Goal: Information Seeking & Learning: Check status

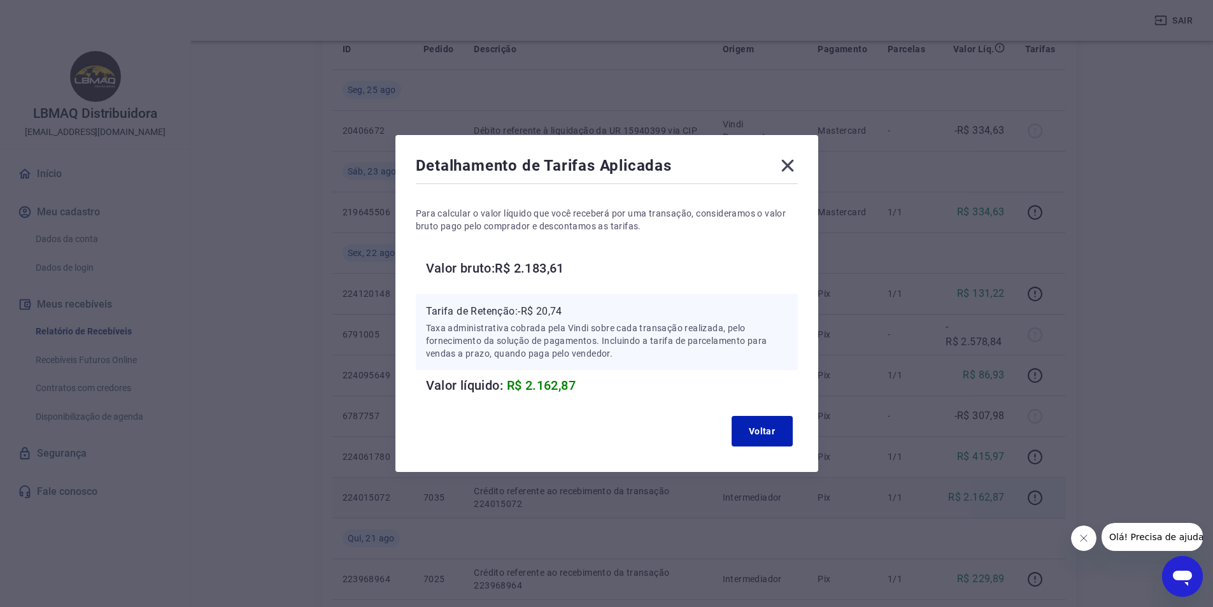
click at [797, 165] on icon at bounding box center [788, 165] width 20 height 20
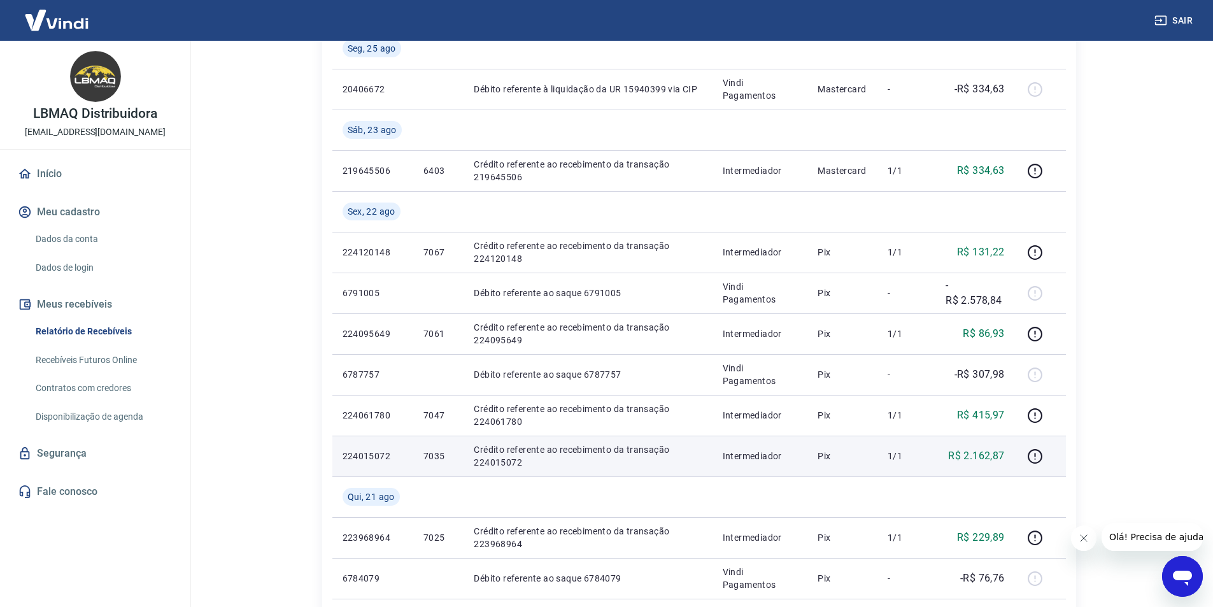
scroll to position [255, 0]
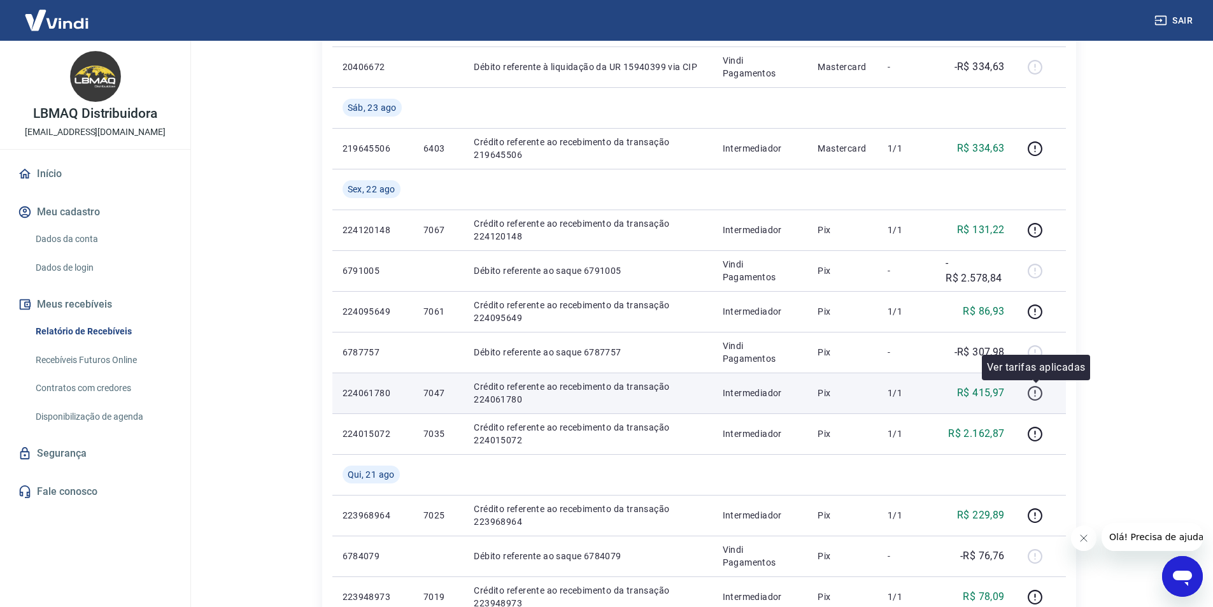
click at [1040, 390] on icon "button" at bounding box center [1035, 393] width 16 height 16
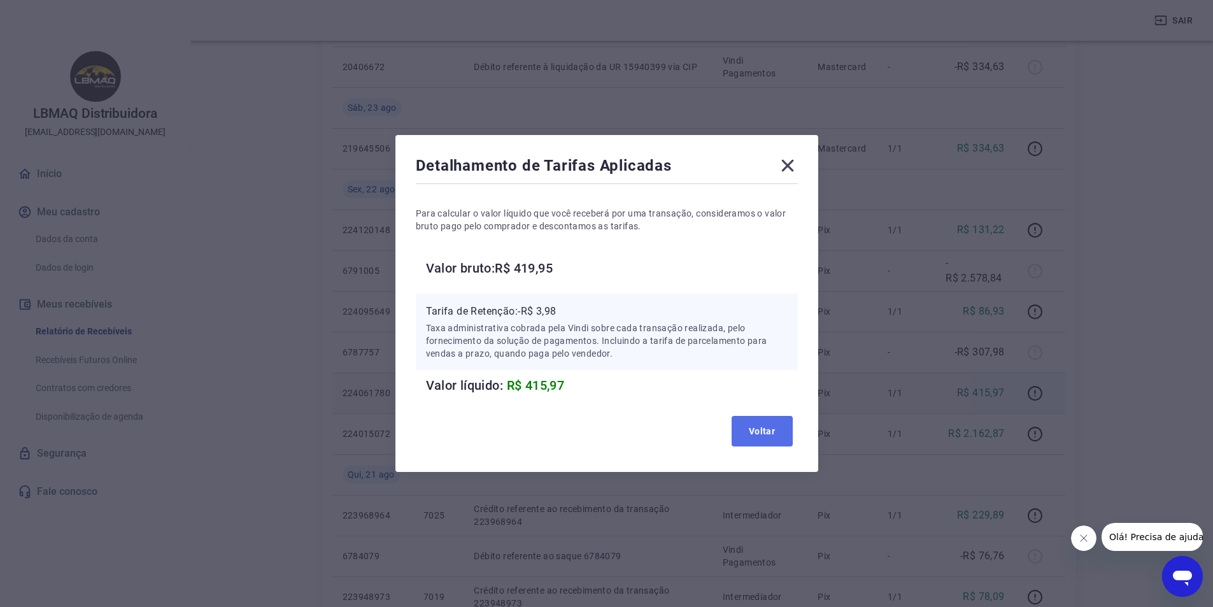
click at [753, 427] on button "Voltar" at bounding box center [762, 431] width 61 height 31
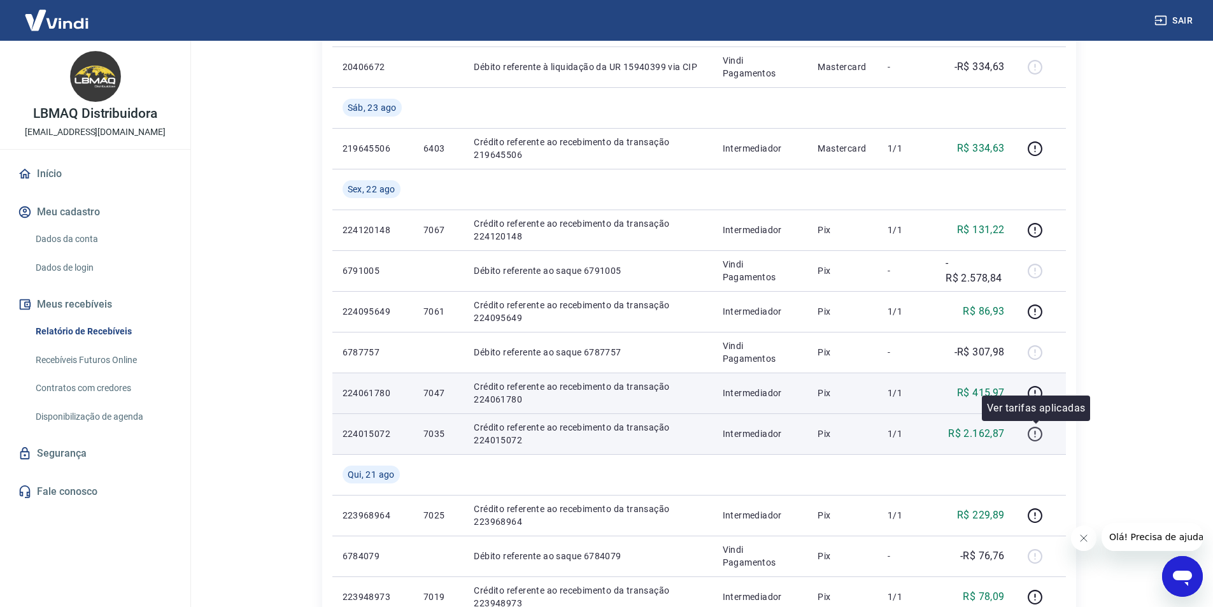
click at [1032, 439] on icon "button" at bounding box center [1035, 434] width 15 height 15
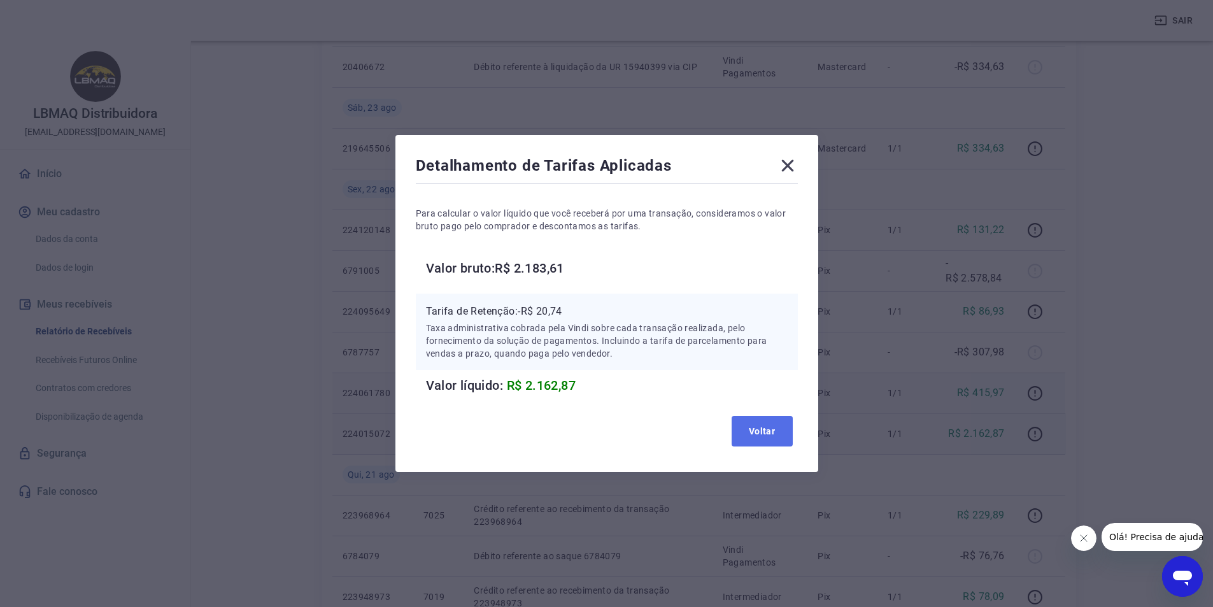
click at [771, 425] on button "Voltar" at bounding box center [762, 431] width 61 height 31
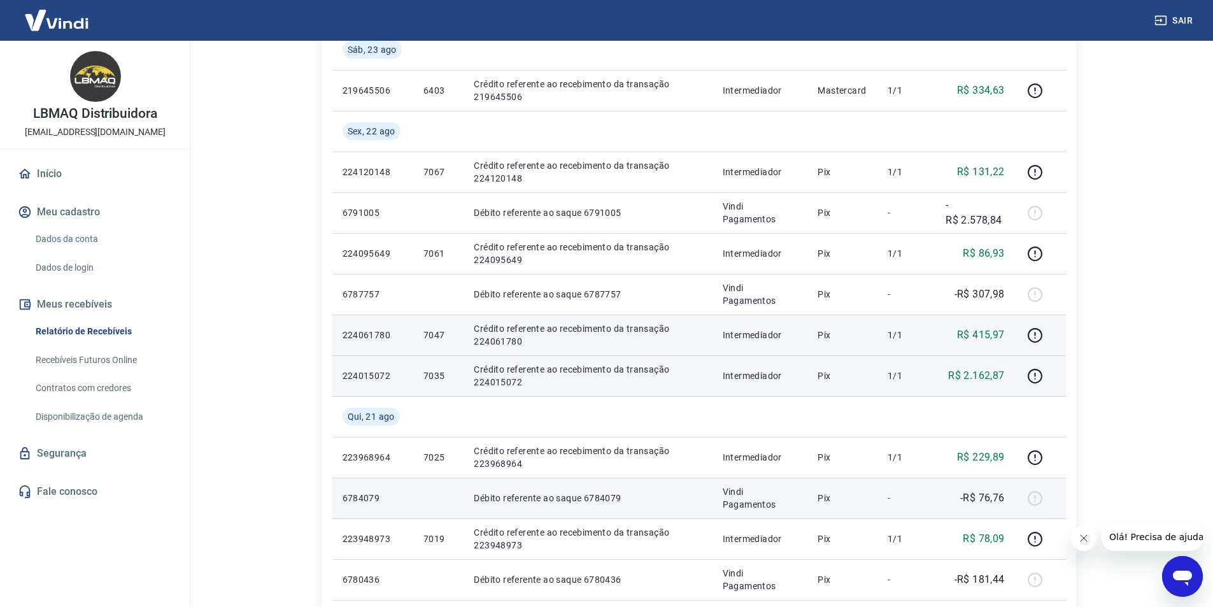
scroll to position [382, 0]
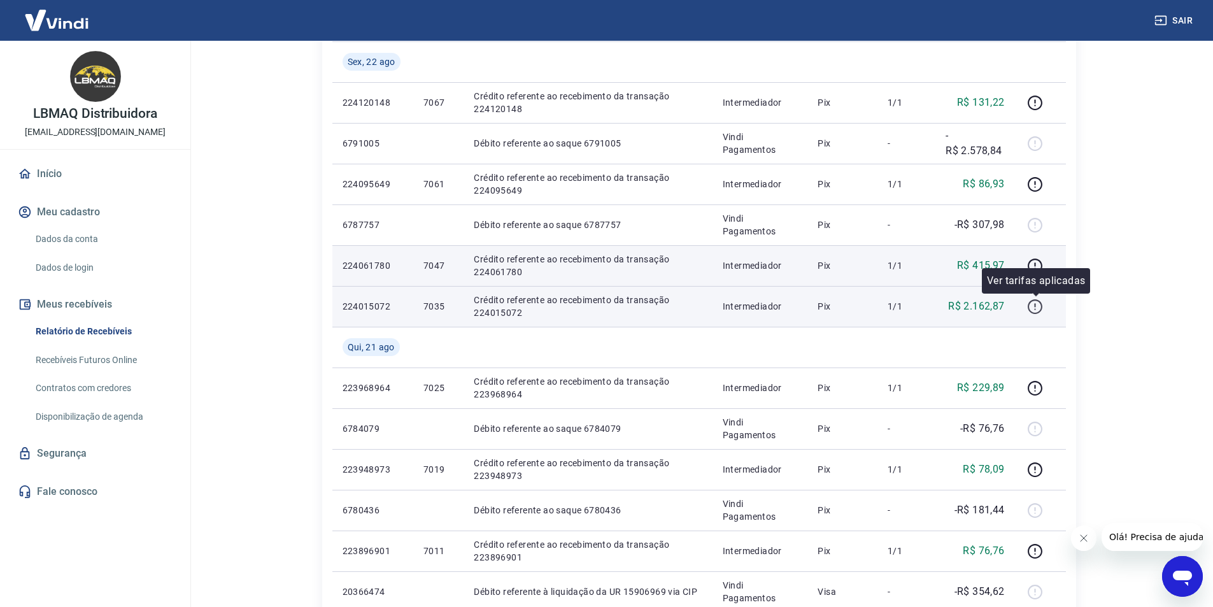
click at [1039, 303] on icon "button" at bounding box center [1035, 307] width 16 height 16
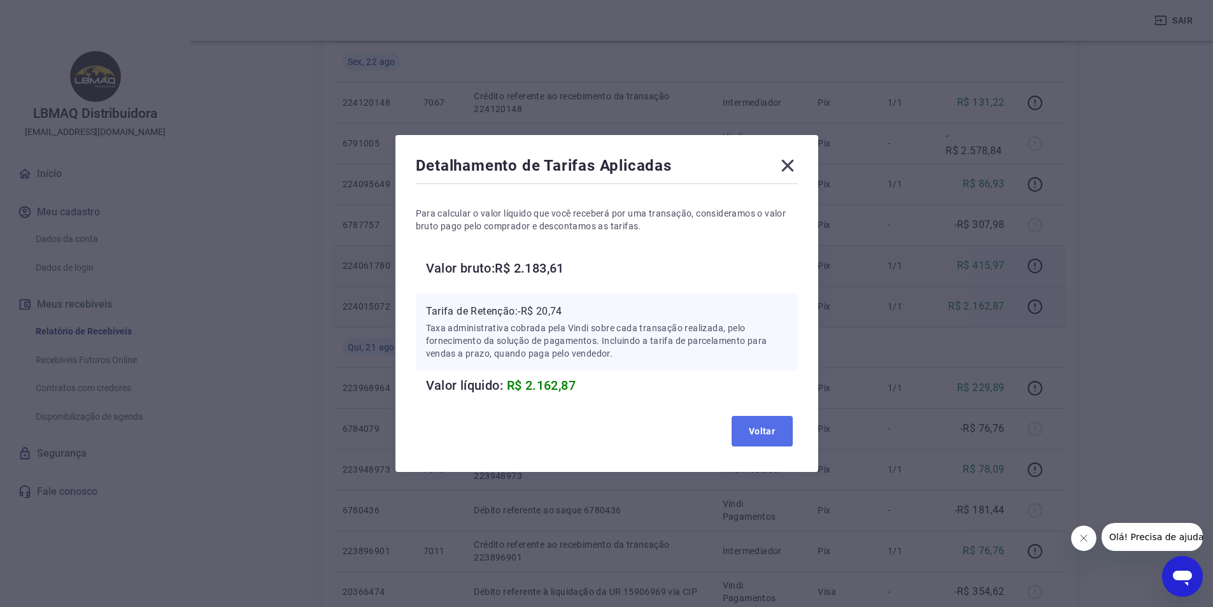
click at [749, 427] on button "Voltar" at bounding box center [762, 431] width 61 height 31
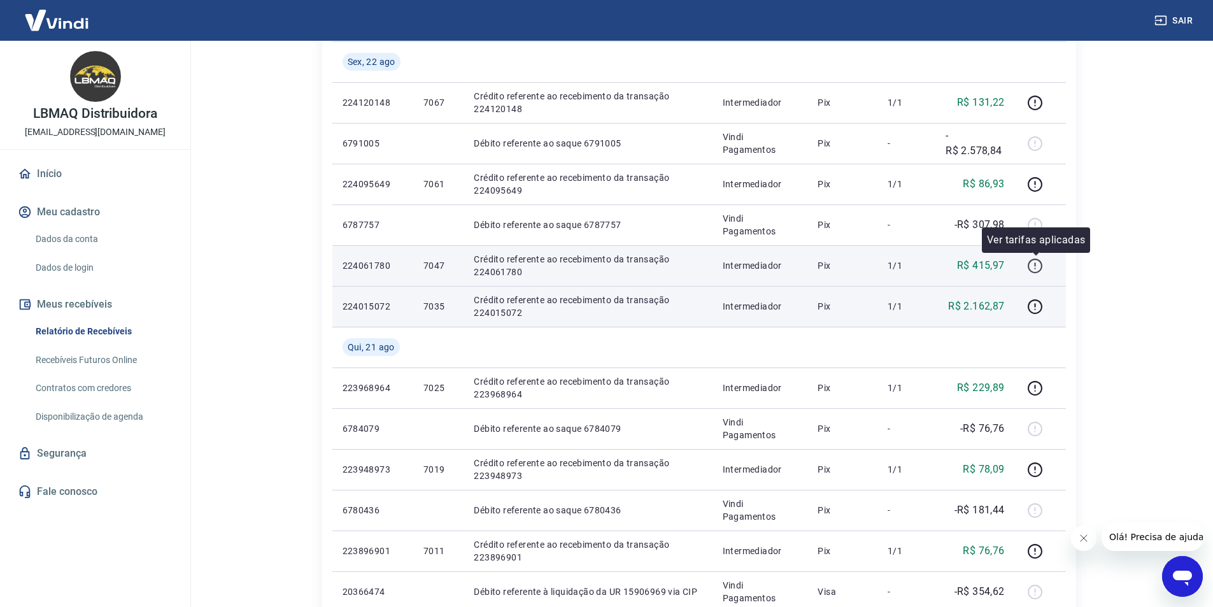
click at [1037, 268] on icon "button" at bounding box center [1035, 266] width 16 height 16
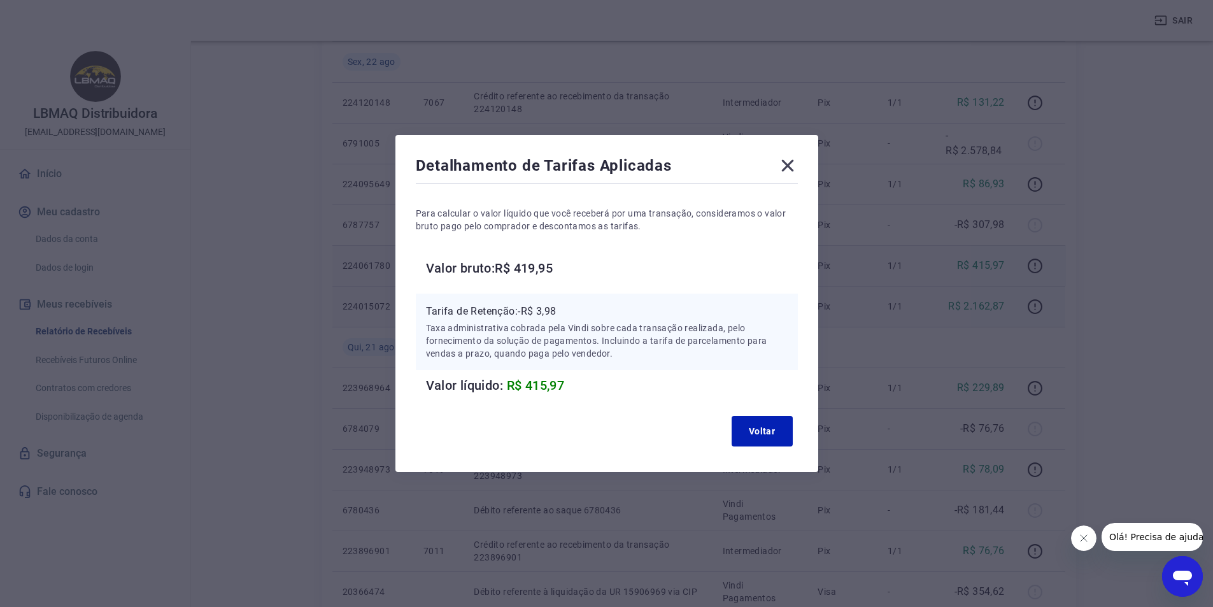
click at [798, 162] on icon at bounding box center [788, 165] width 20 height 20
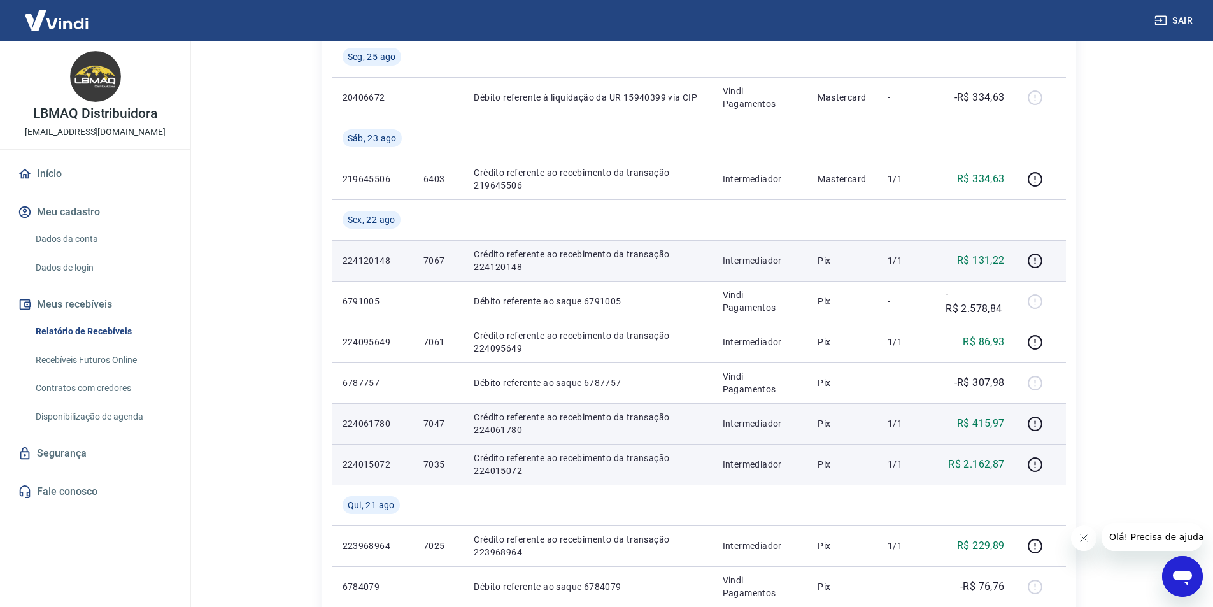
scroll to position [255, 0]
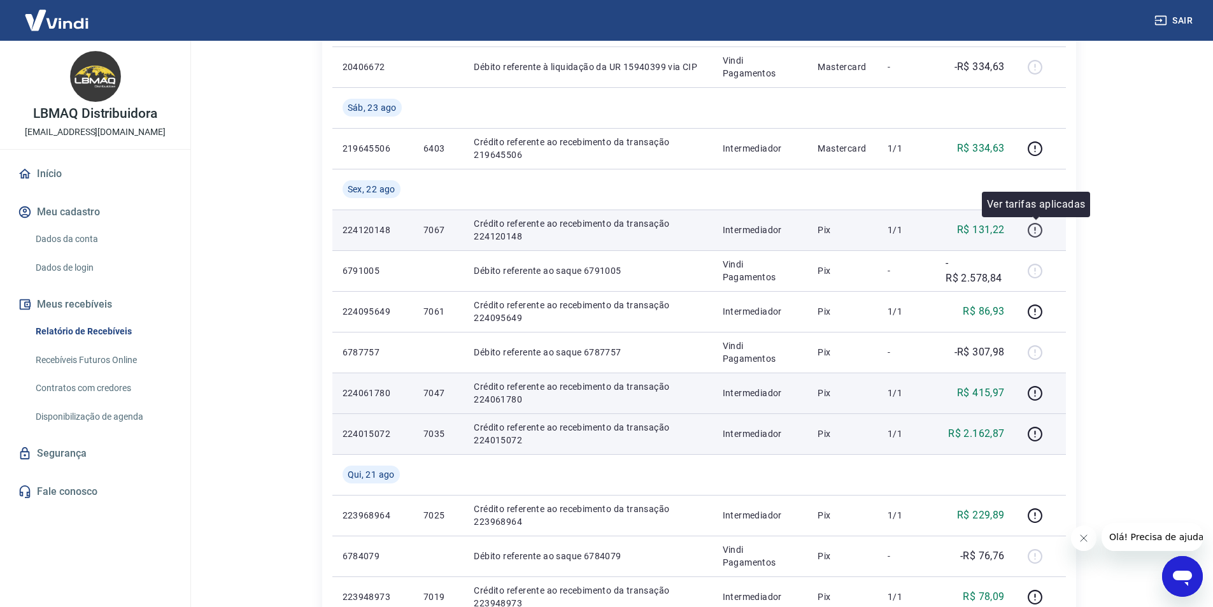
click at [1037, 231] on icon "button" at bounding box center [1035, 230] width 16 height 16
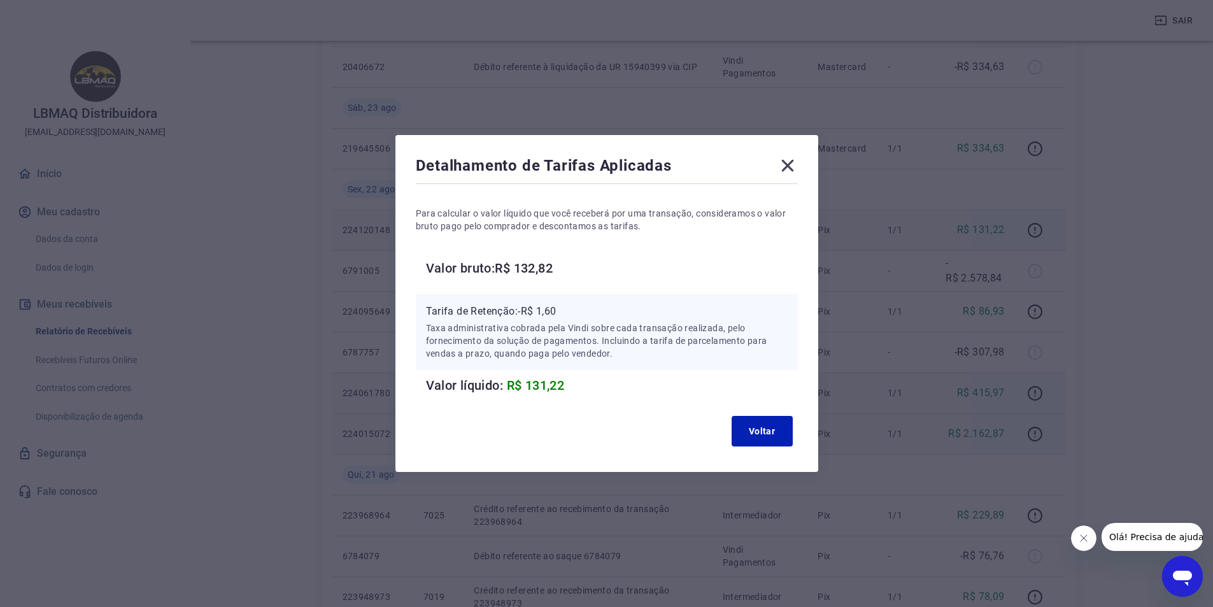
click at [795, 165] on icon at bounding box center [788, 165] width 20 height 20
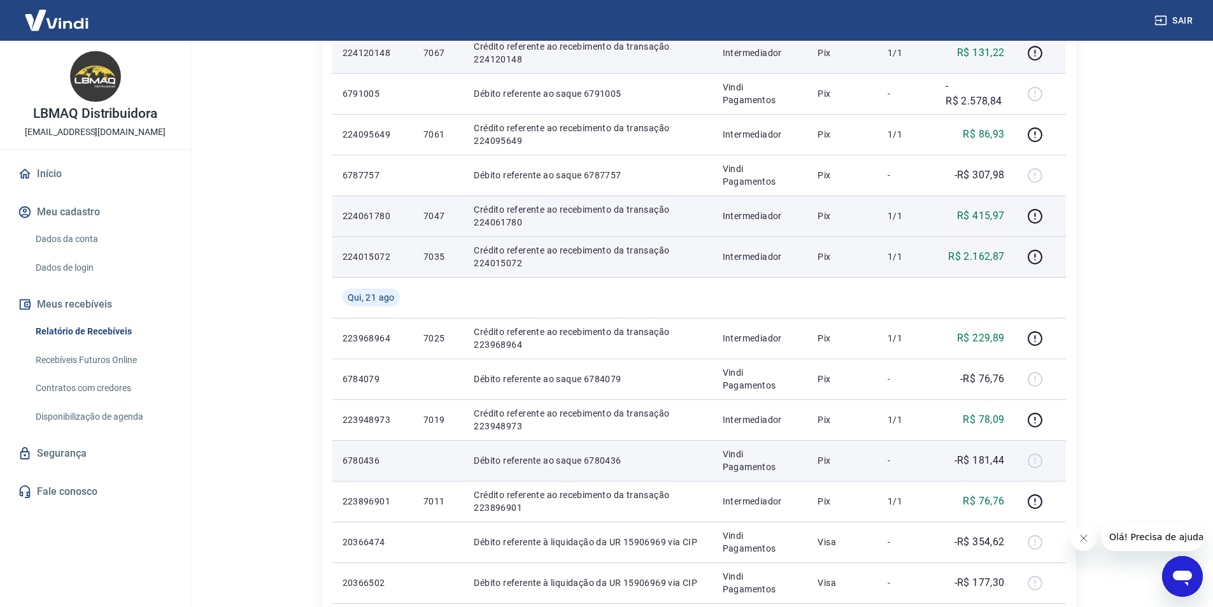
scroll to position [446, 0]
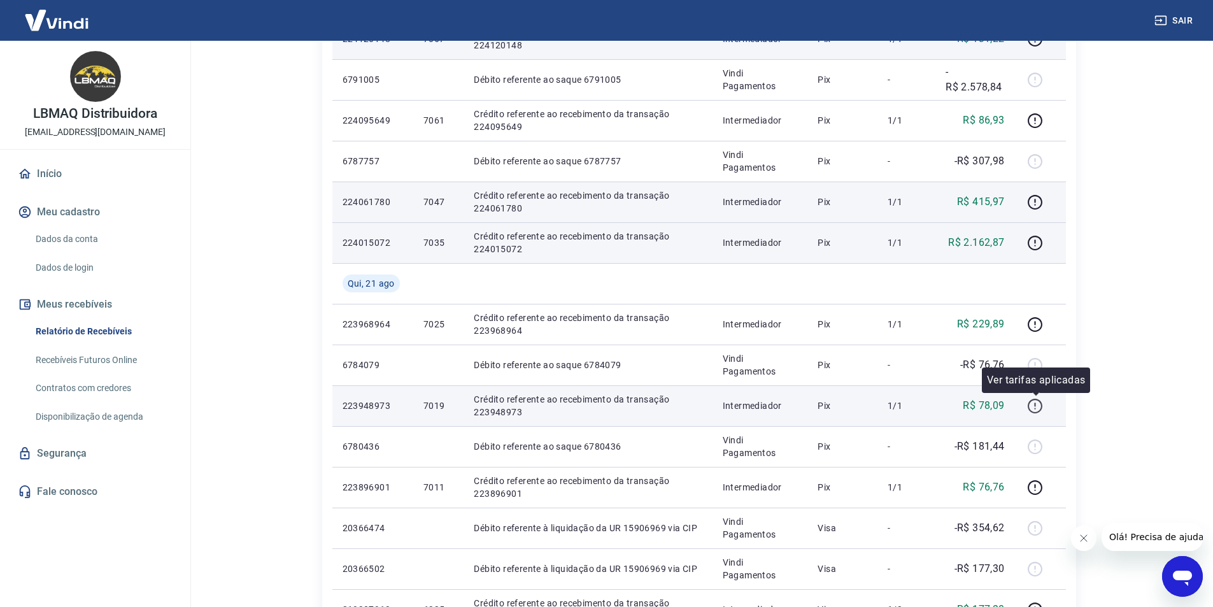
click at [1039, 410] on icon "button" at bounding box center [1035, 406] width 16 height 16
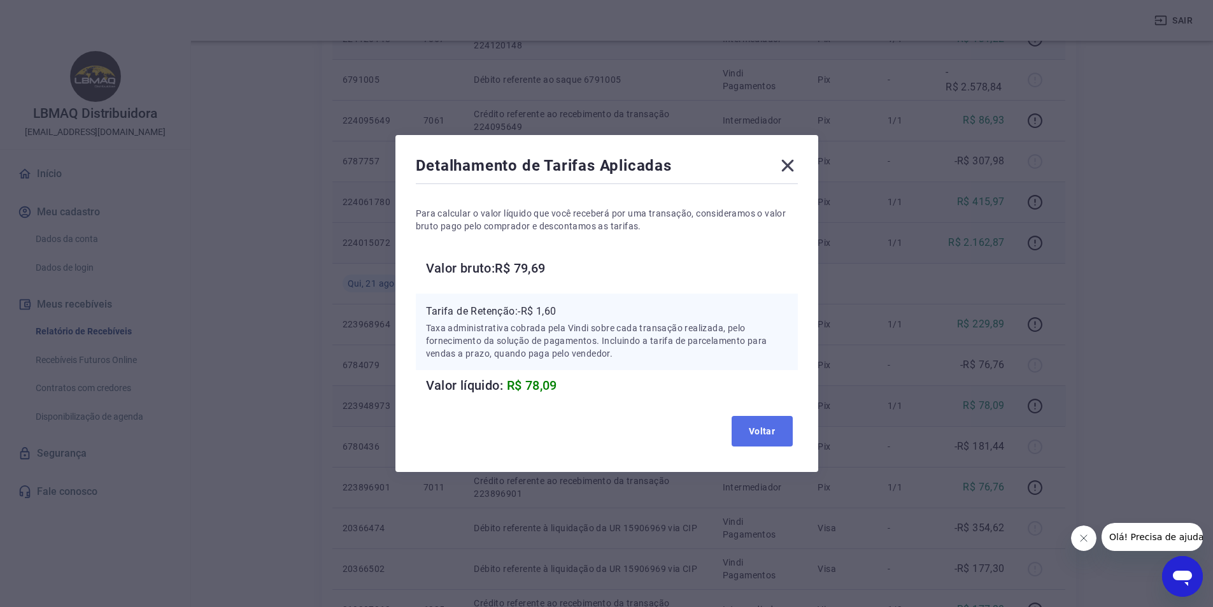
click at [775, 438] on button "Voltar" at bounding box center [762, 431] width 61 height 31
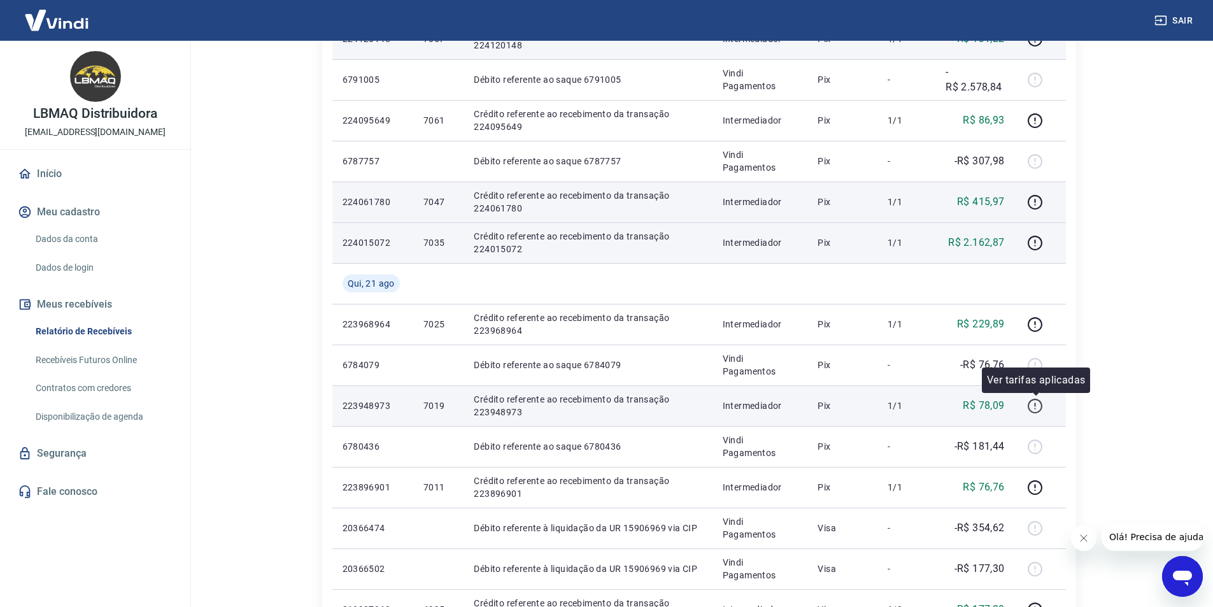
click at [1035, 406] on icon "button" at bounding box center [1035, 406] width 16 height 16
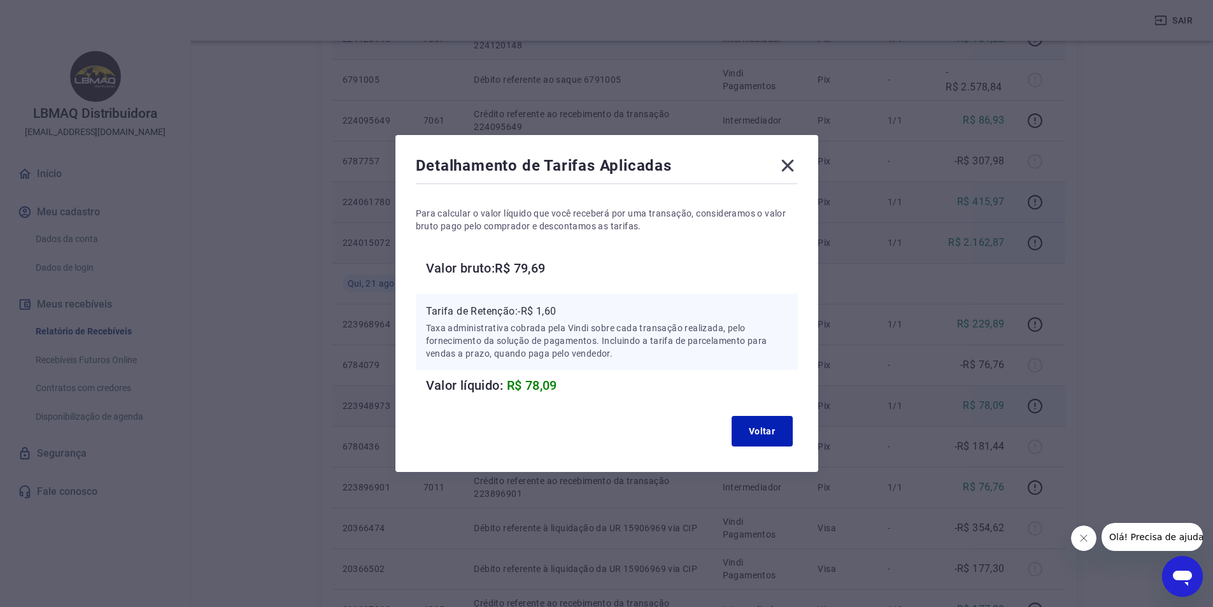
click at [797, 430] on div "Voltar" at bounding box center [607, 431] width 382 height 41
click at [761, 430] on button "Voltar" at bounding box center [762, 431] width 61 height 31
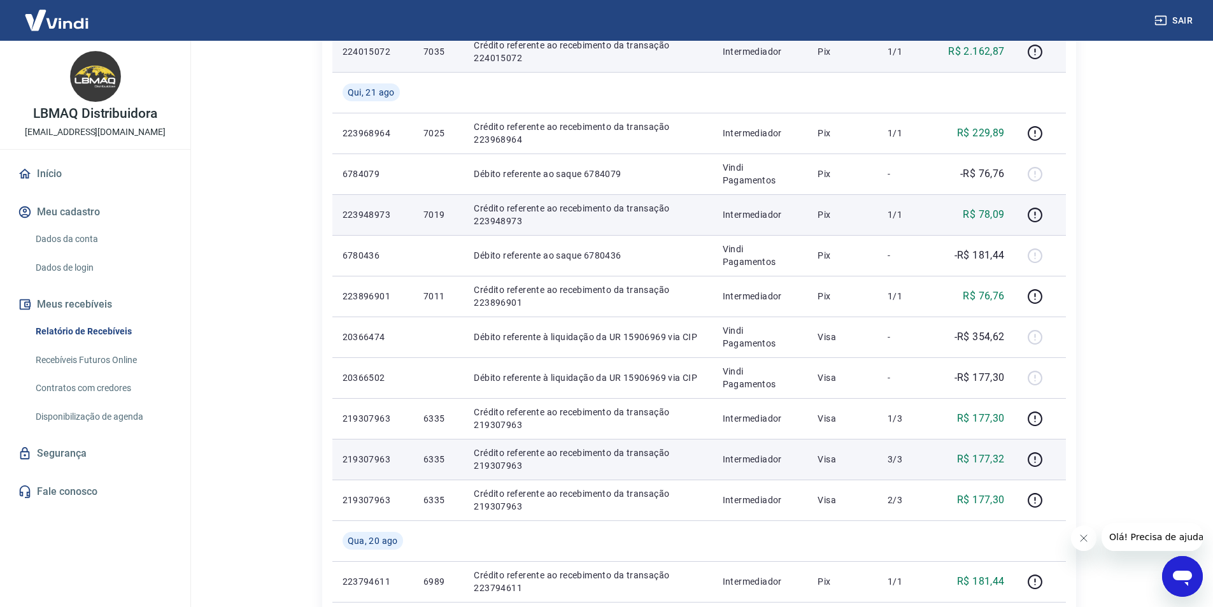
scroll to position [573, 0]
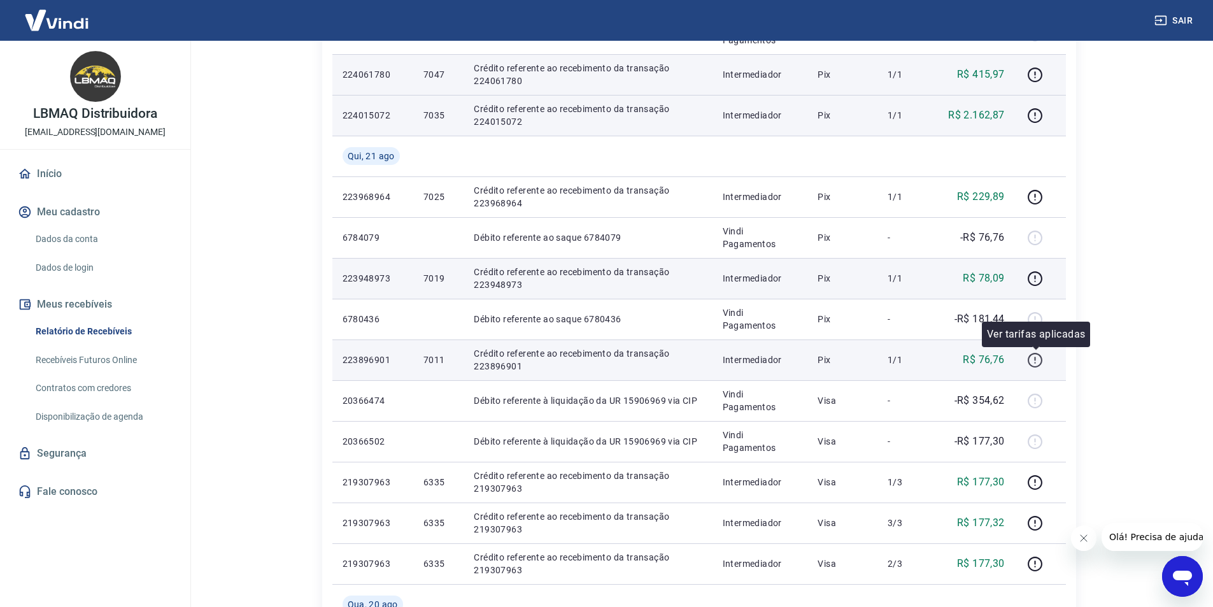
click at [1038, 366] on icon "button" at bounding box center [1035, 360] width 15 height 15
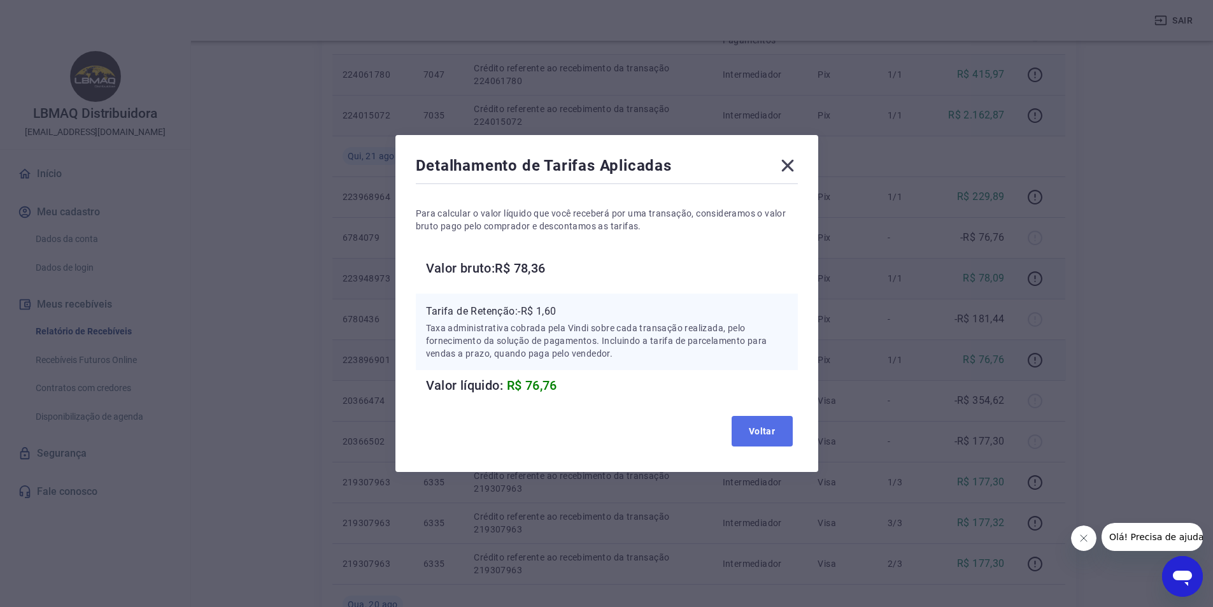
click at [762, 432] on button "Voltar" at bounding box center [762, 431] width 61 height 31
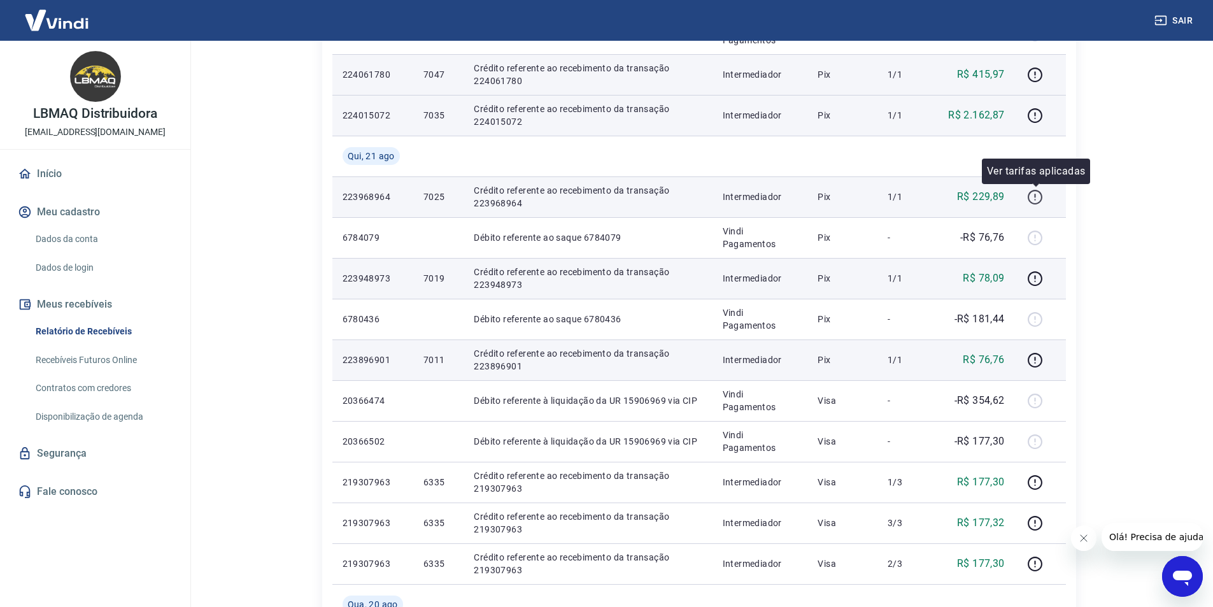
click at [1034, 197] on icon "button" at bounding box center [1035, 197] width 16 height 16
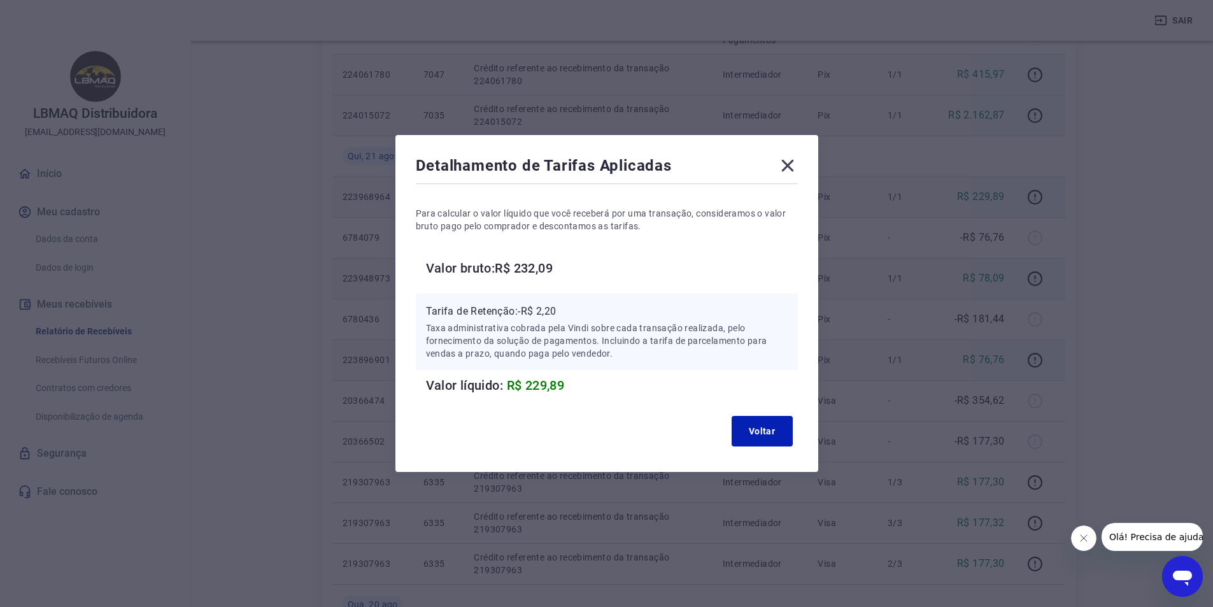
click at [796, 166] on icon at bounding box center [788, 165] width 20 height 20
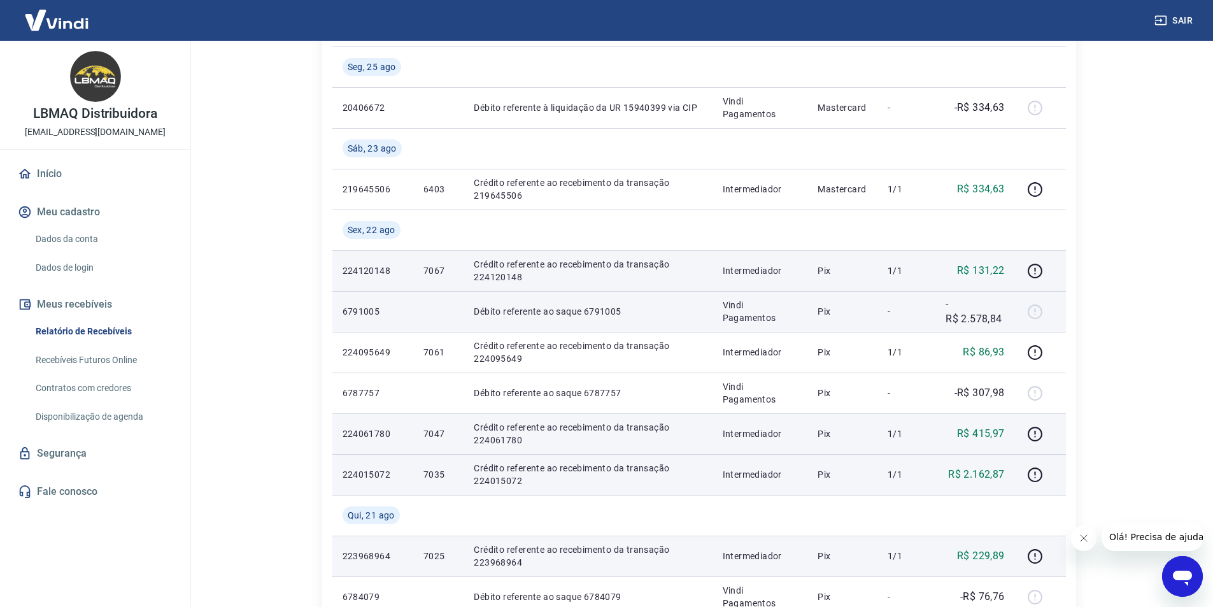
scroll to position [191, 0]
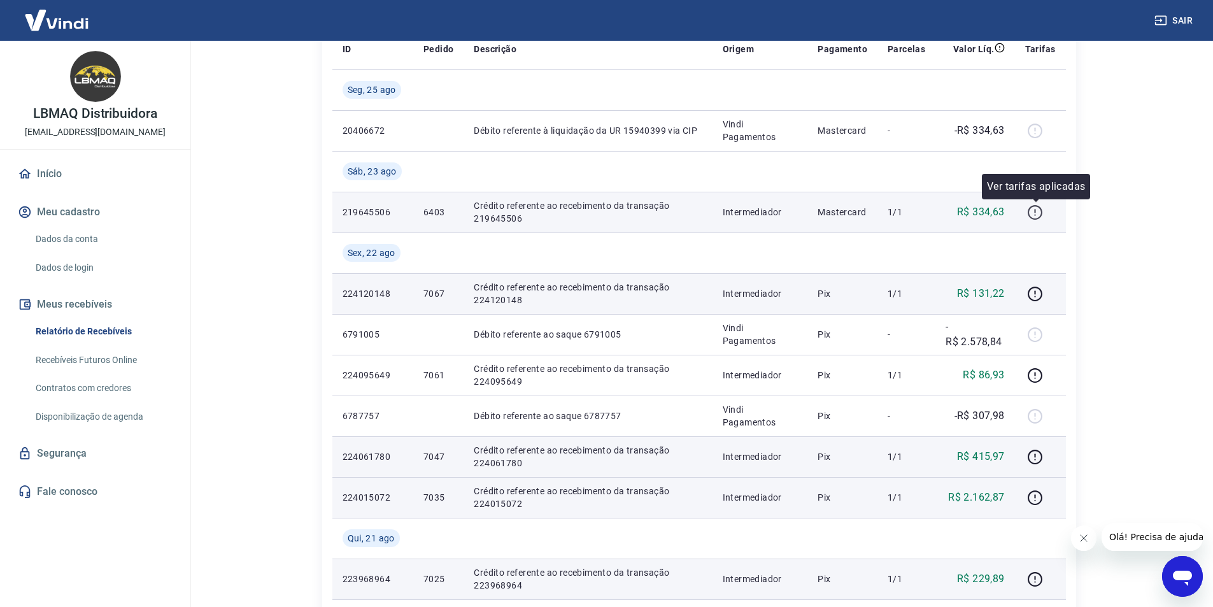
click at [1036, 215] on icon "button" at bounding box center [1035, 212] width 16 height 16
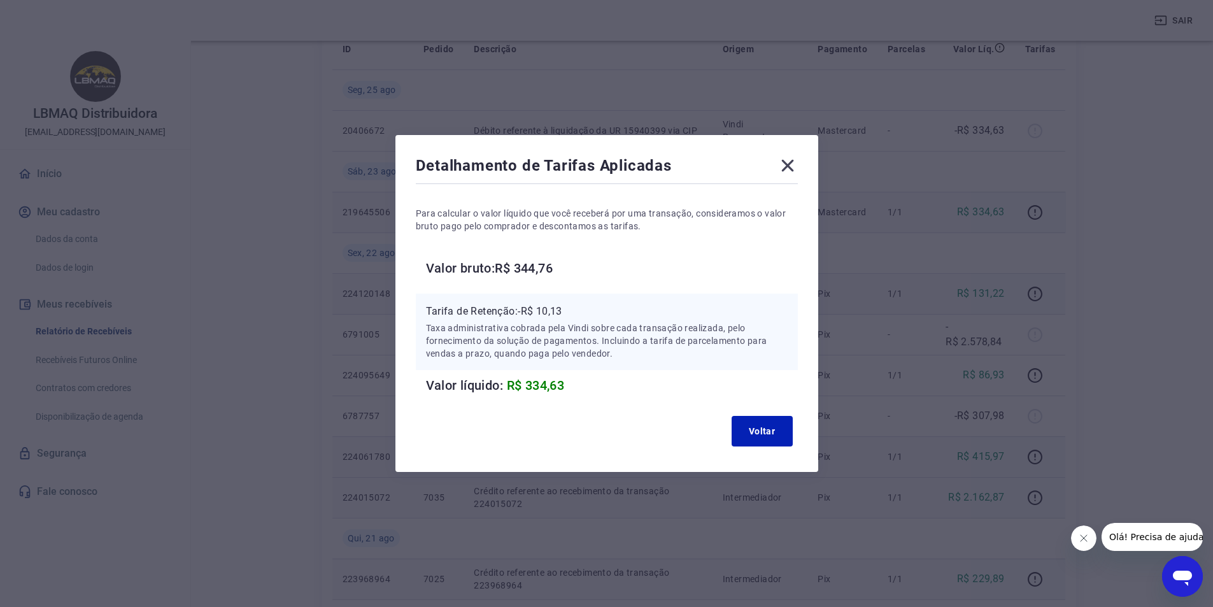
click at [794, 160] on icon at bounding box center [787, 166] width 12 height 12
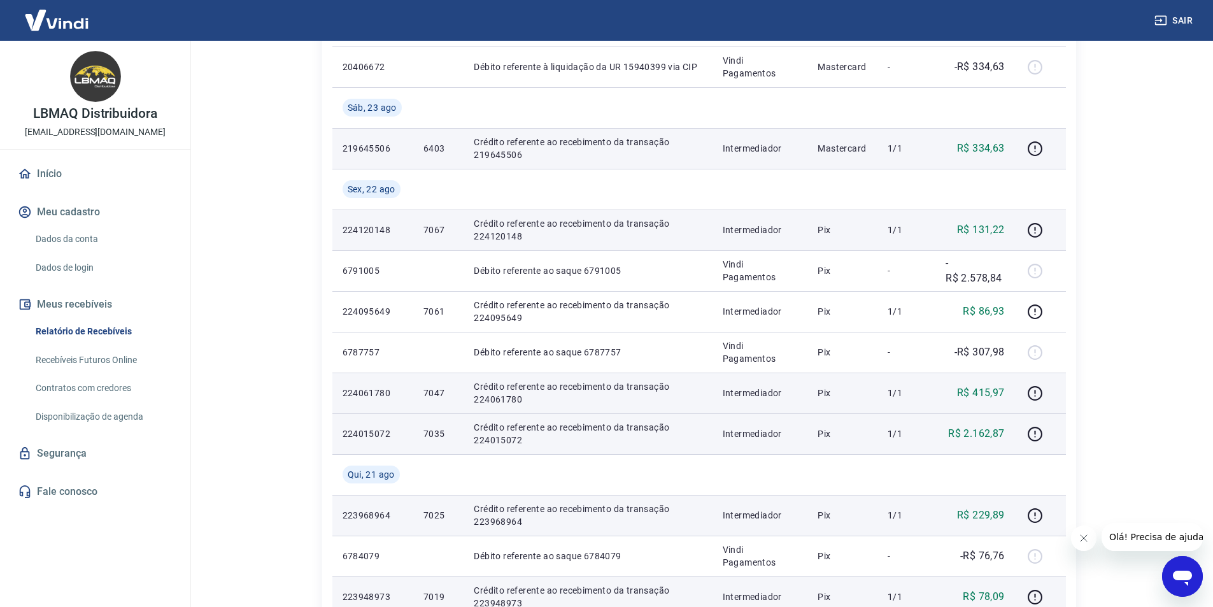
scroll to position [318, 0]
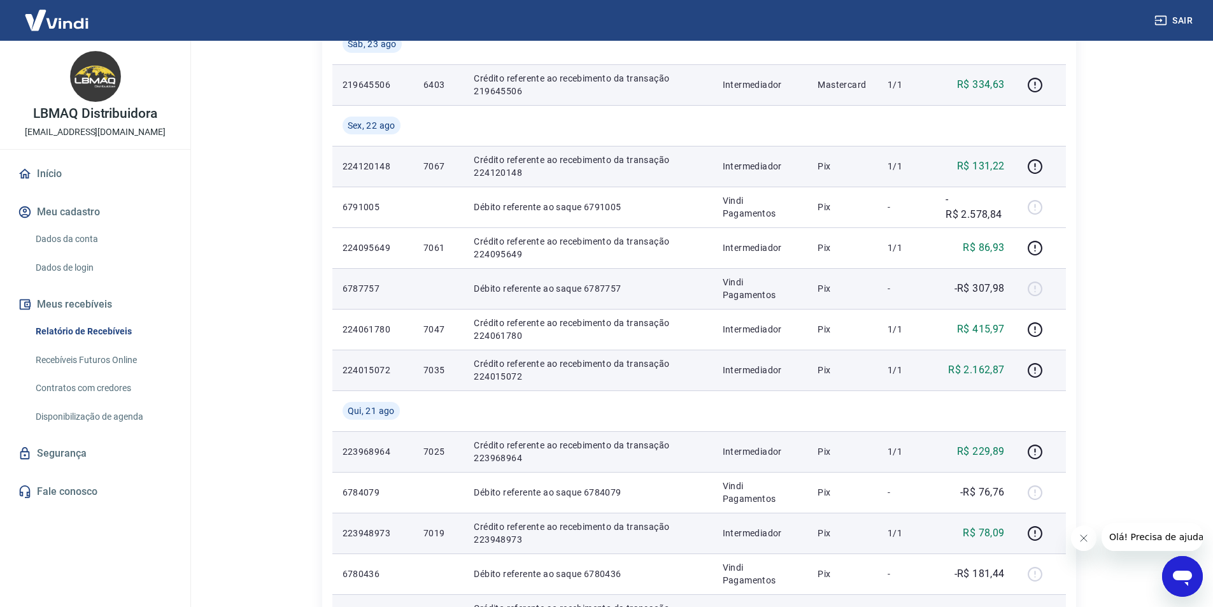
click at [603, 289] on p "Débito referente ao saque 6787757" at bounding box center [588, 288] width 228 height 13
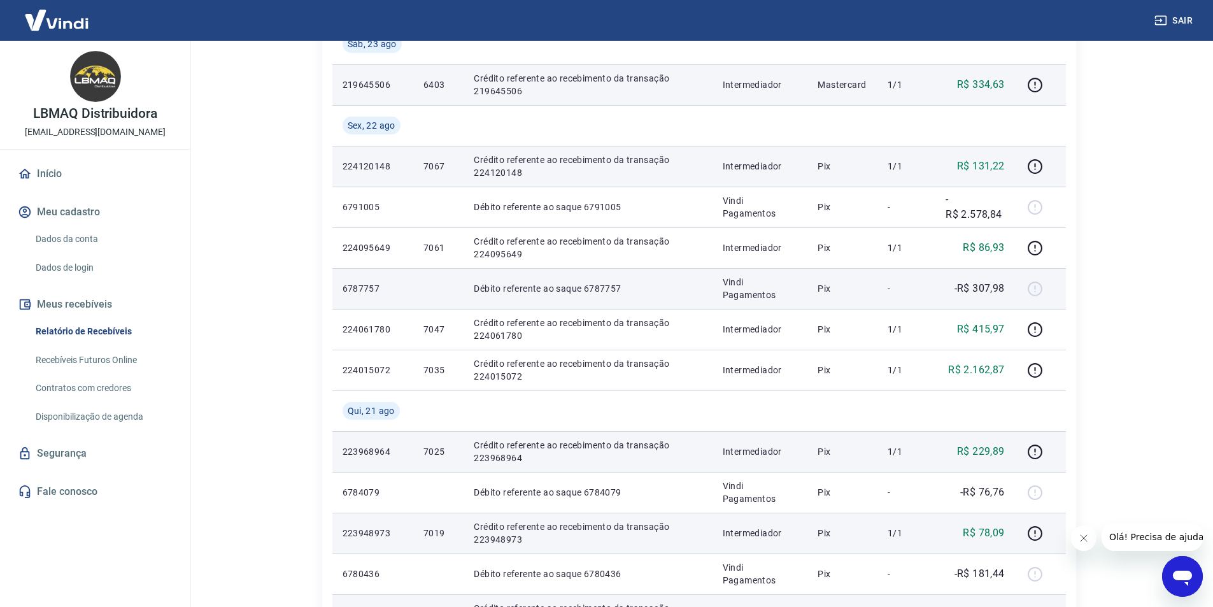
click at [348, 285] on p "6787757" at bounding box center [373, 288] width 61 height 13
click at [355, 288] on p "6787757" at bounding box center [373, 288] width 61 height 13
copy p "6787757"
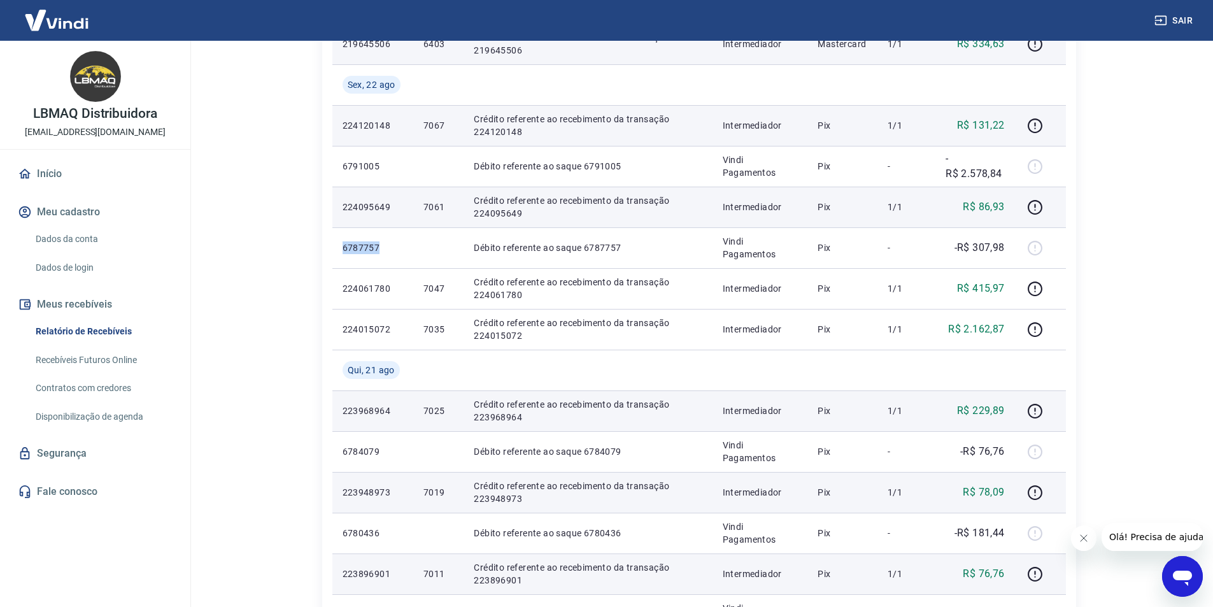
scroll to position [382, 0]
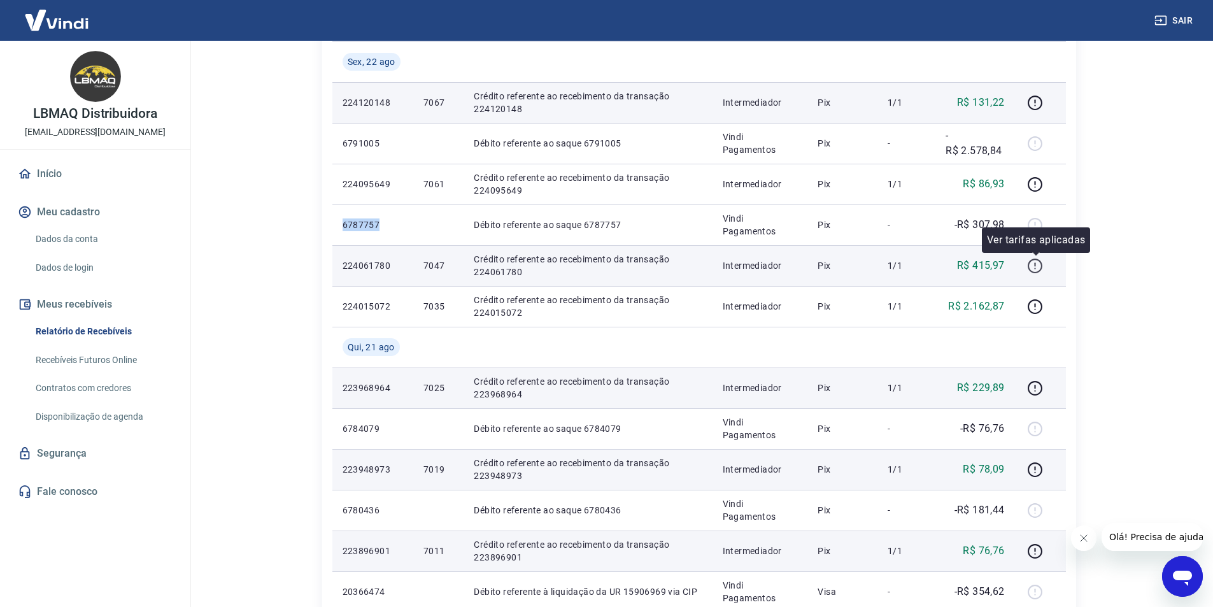
click at [1039, 269] on icon "button" at bounding box center [1035, 266] width 16 height 16
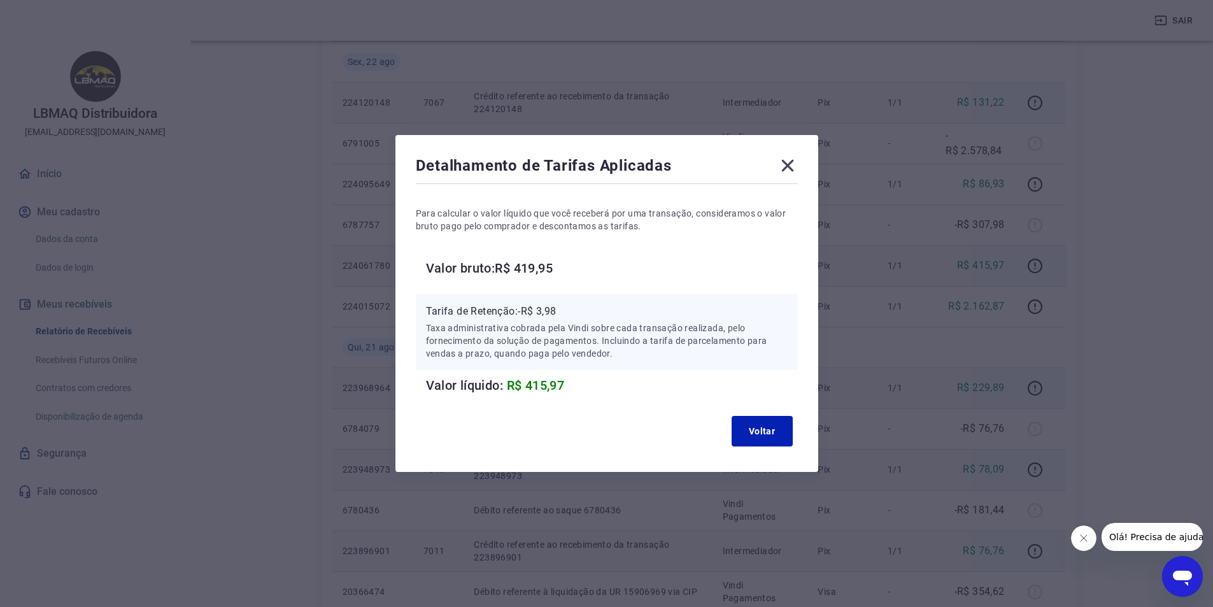
click at [794, 164] on icon at bounding box center [787, 166] width 12 height 12
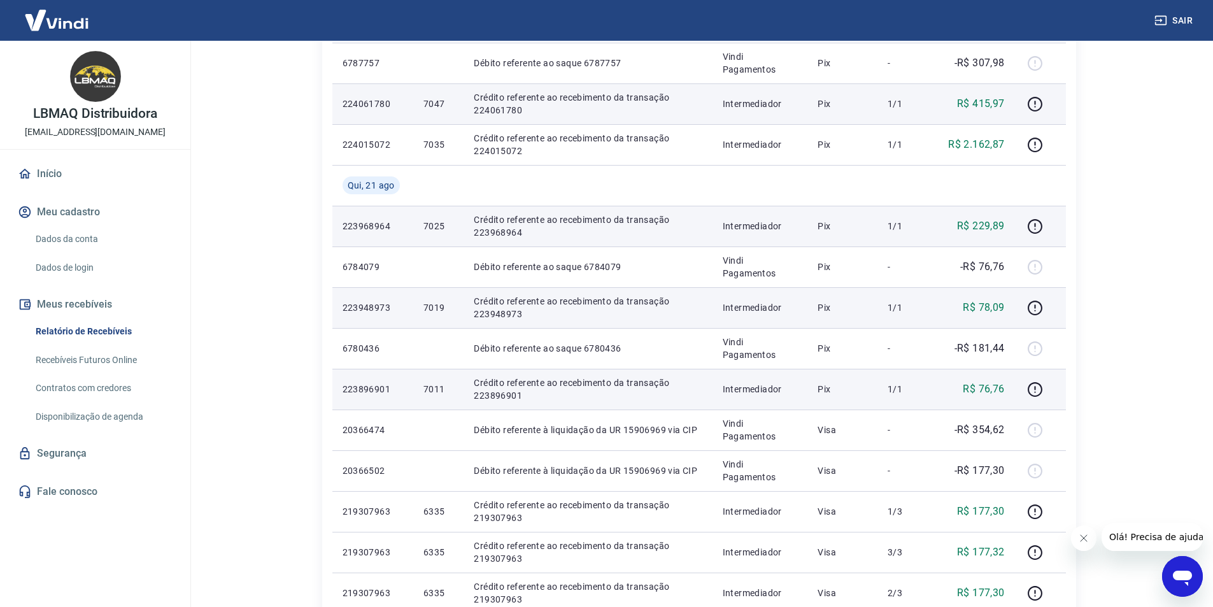
scroll to position [573, 0]
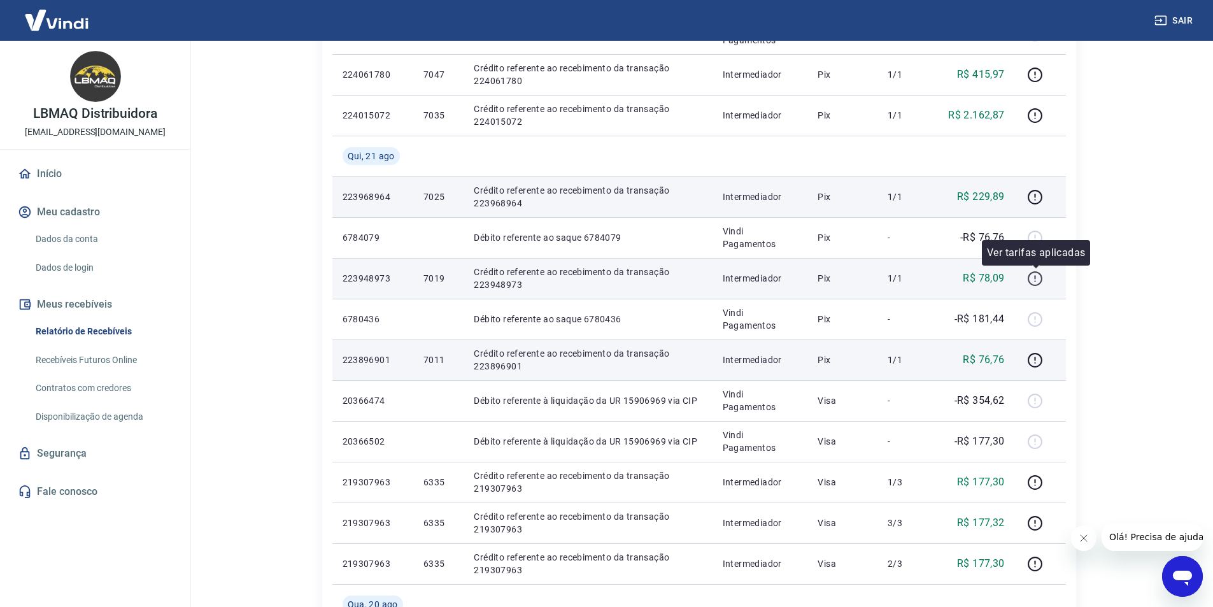
click at [1034, 279] on icon "button" at bounding box center [1035, 279] width 16 height 16
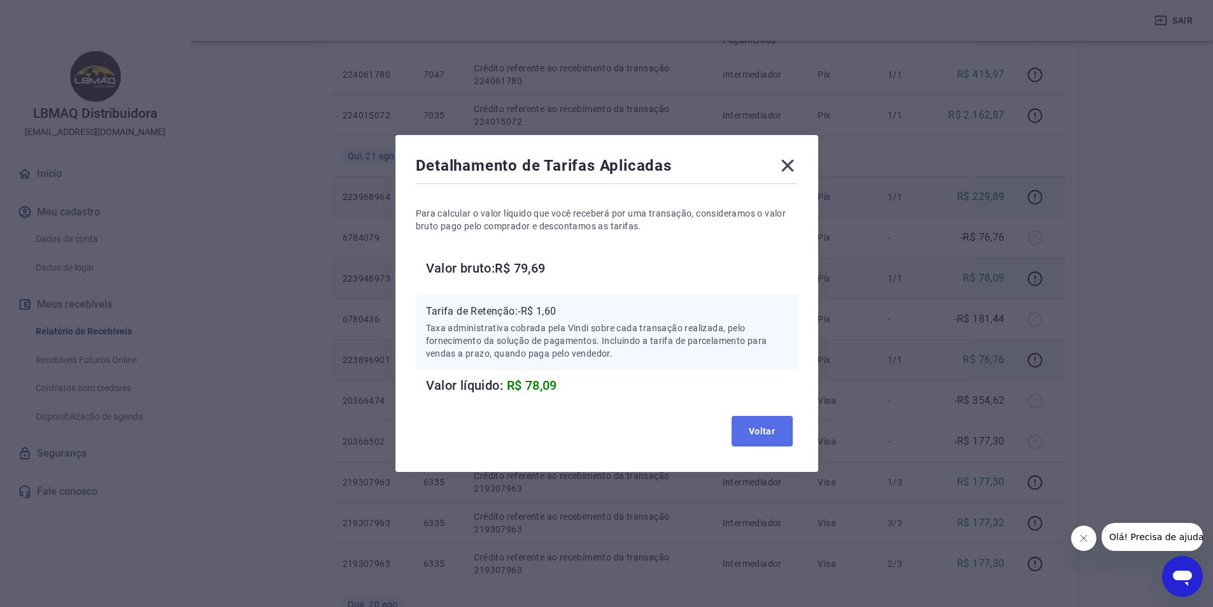
click at [764, 436] on button "Voltar" at bounding box center [762, 431] width 61 height 31
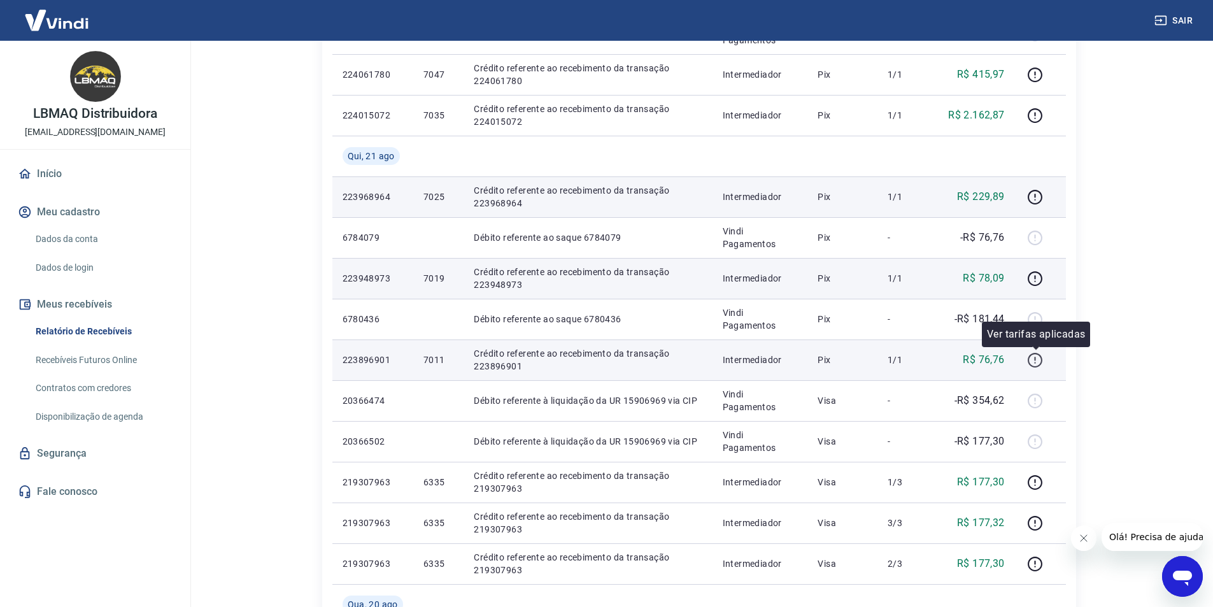
click at [1041, 359] on icon "button" at bounding box center [1035, 360] width 16 height 16
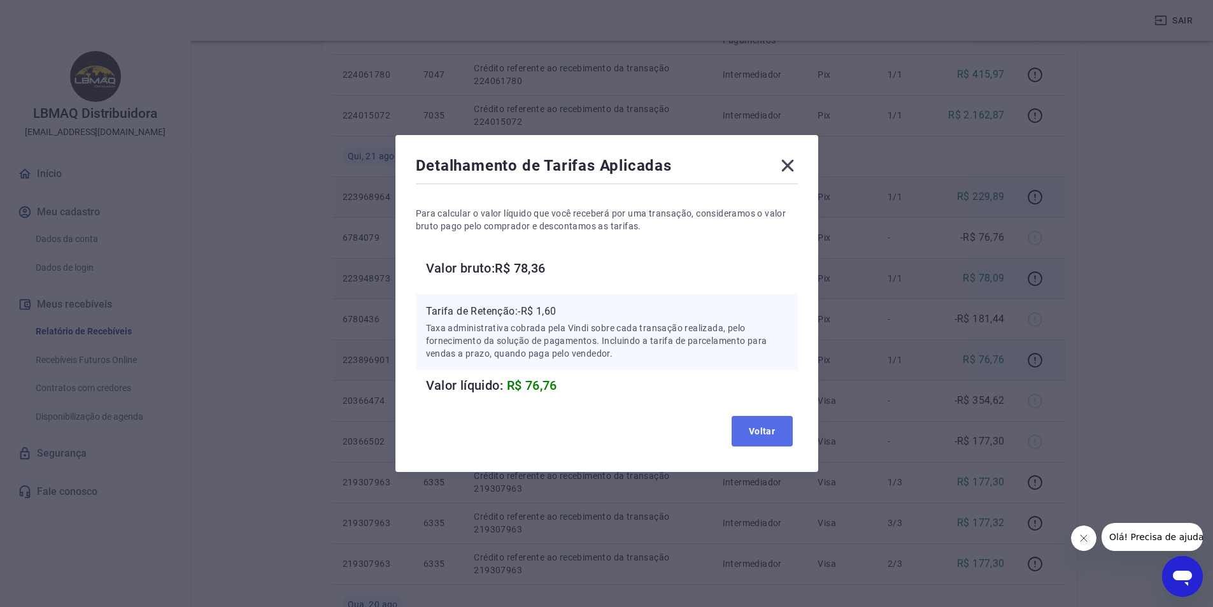
click at [773, 436] on button "Voltar" at bounding box center [762, 431] width 61 height 31
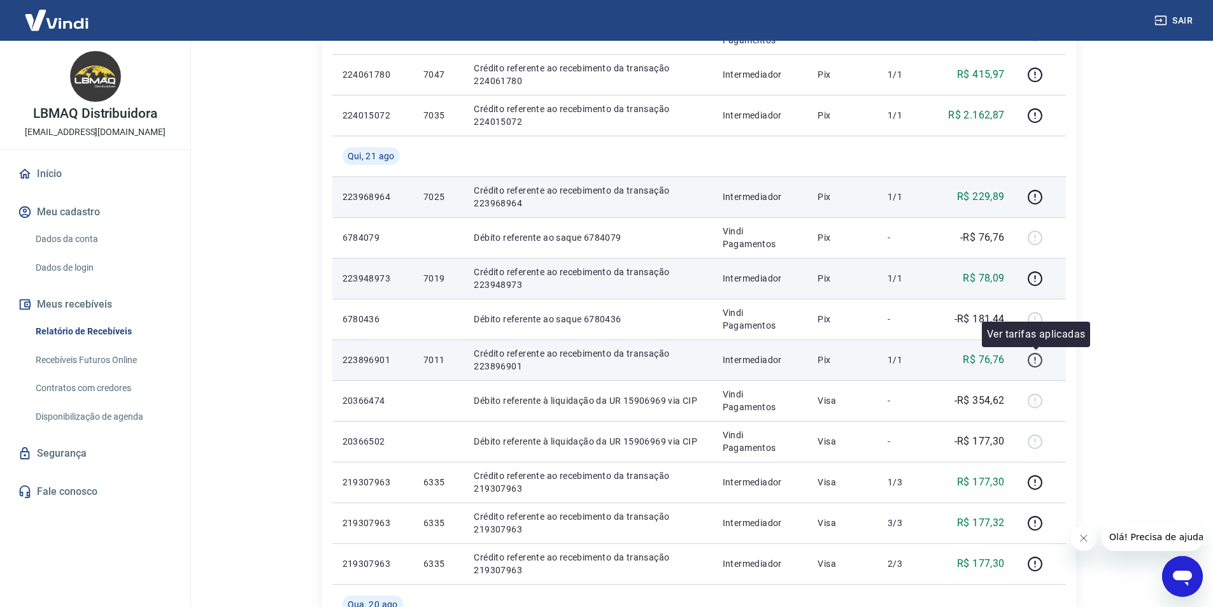
click at [1035, 366] on icon "button" at bounding box center [1035, 360] width 16 height 16
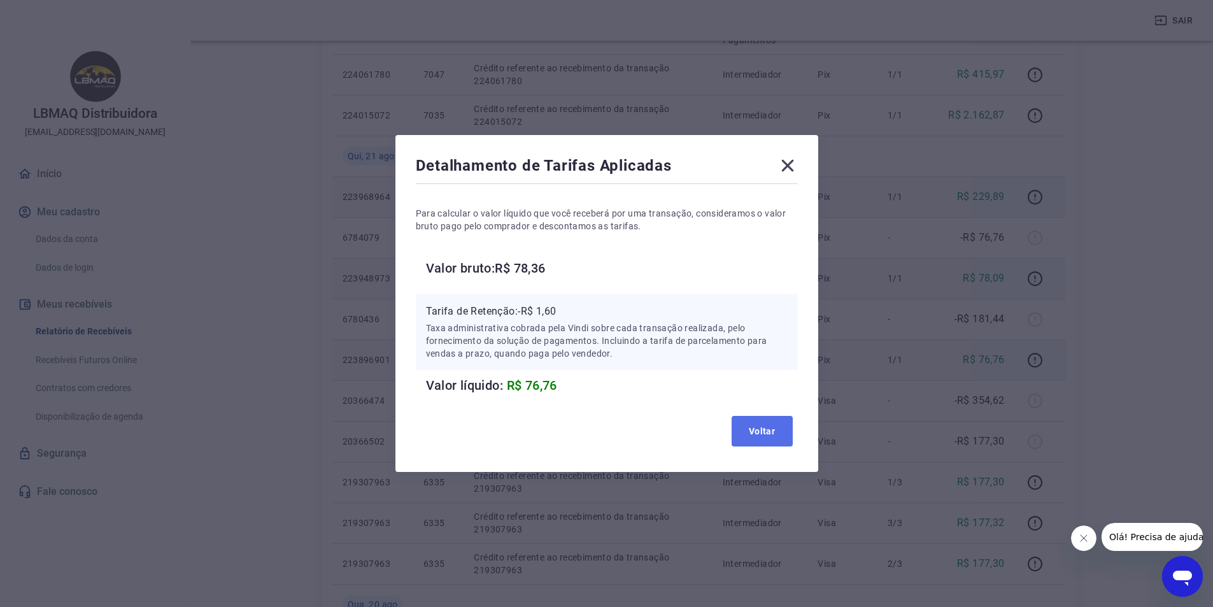
click at [786, 436] on button "Voltar" at bounding box center [762, 431] width 61 height 31
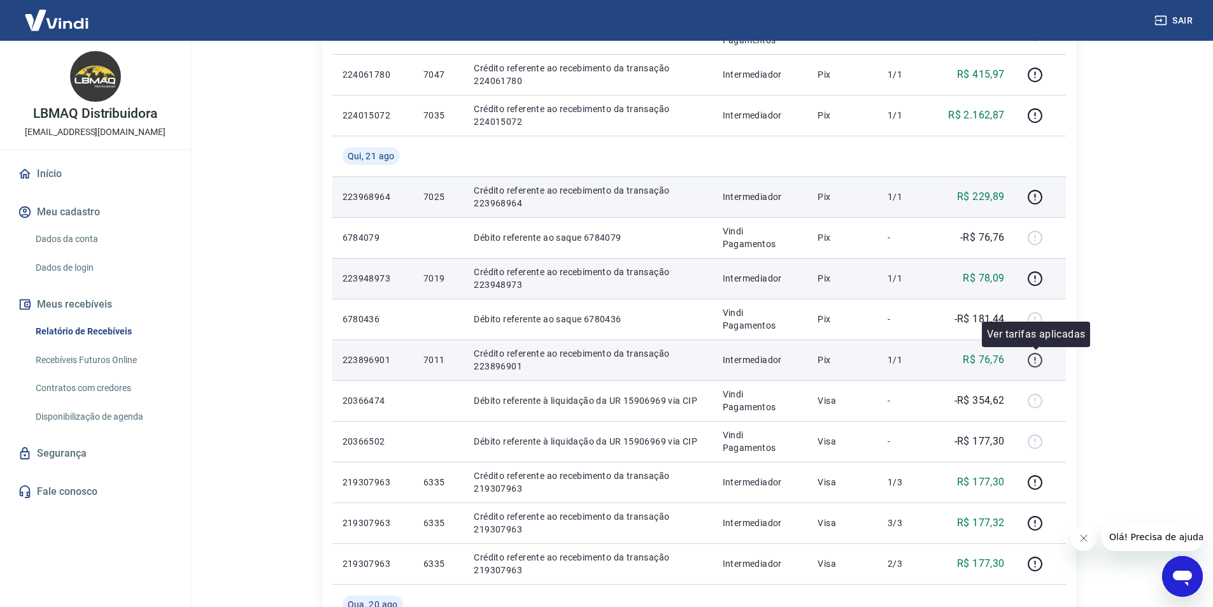
scroll to position [510, 0]
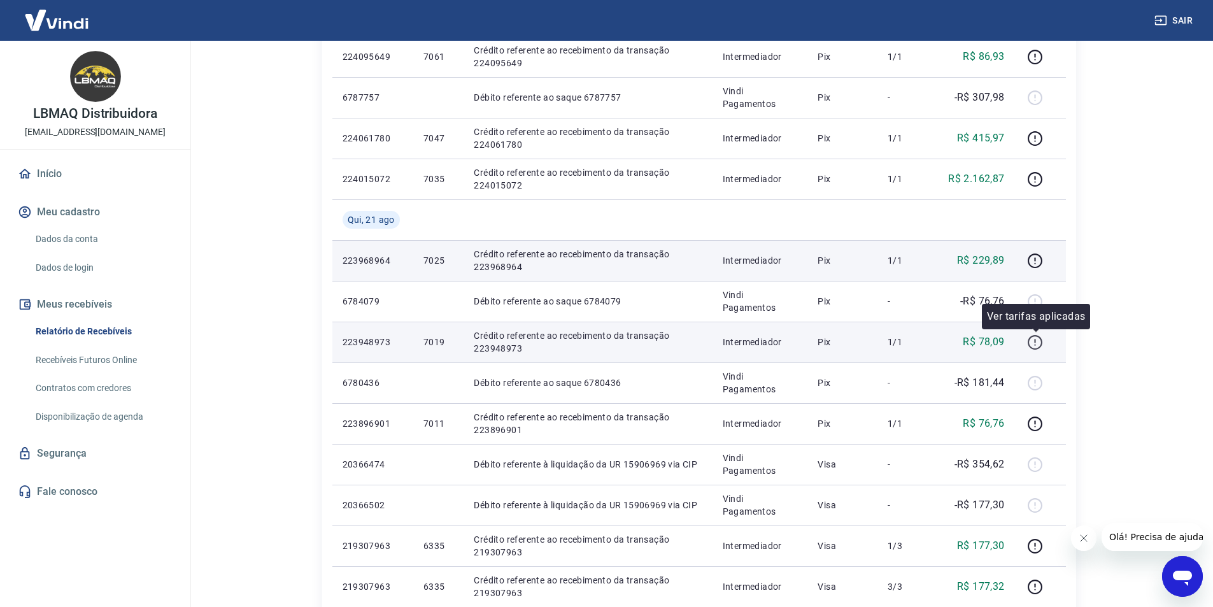
click at [1034, 349] on icon "button" at bounding box center [1035, 342] width 16 height 16
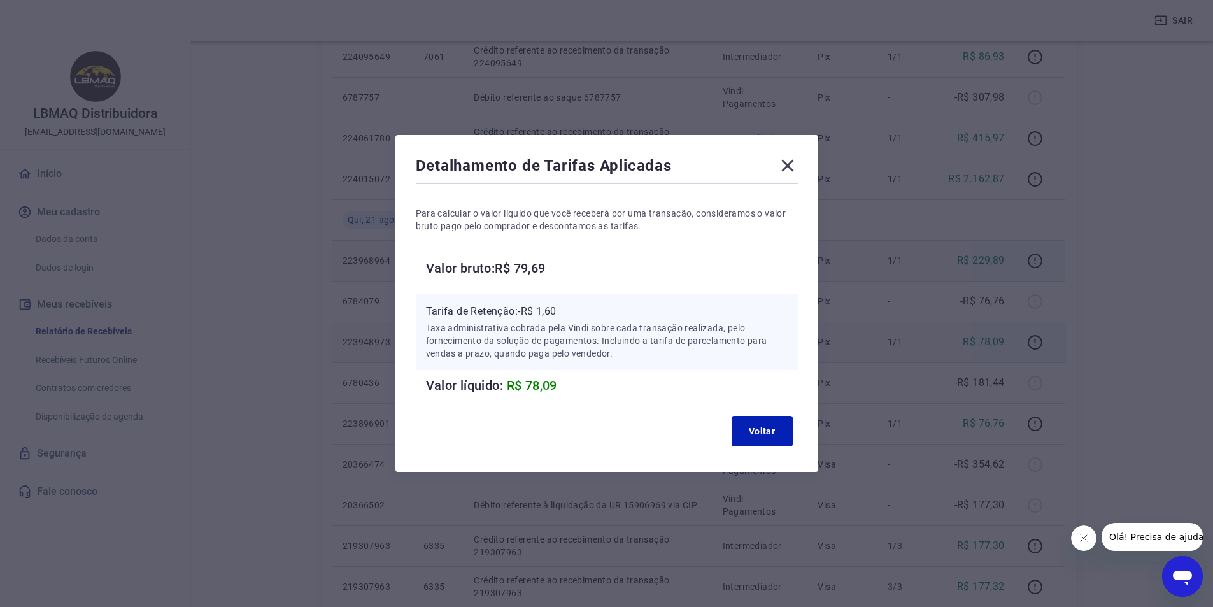
click at [798, 164] on icon at bounding box center [788, 165] width 20 height 20
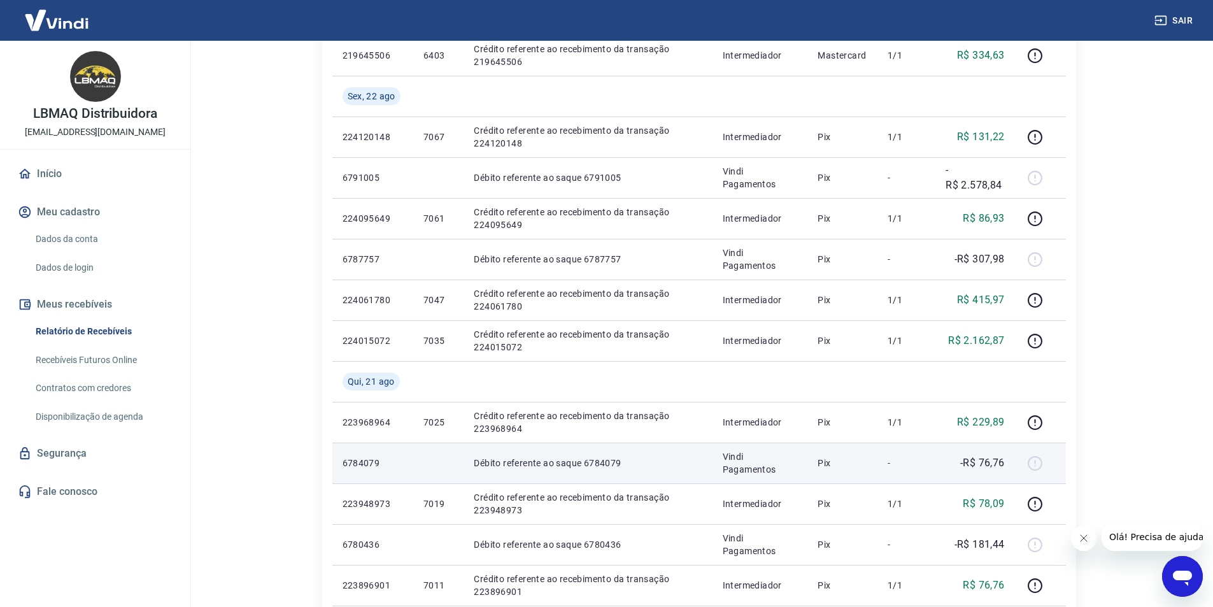
scroll to position [318, 0]
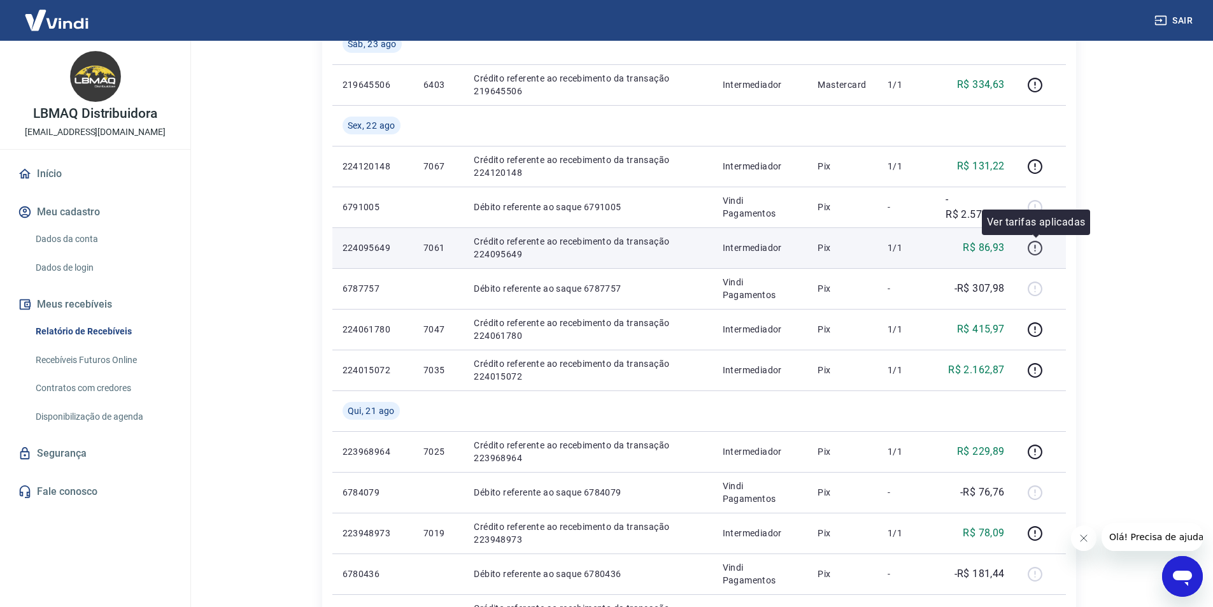
click at [1037, 247] on icon "button" at bounding box center [1035, 248] width 16 height 16
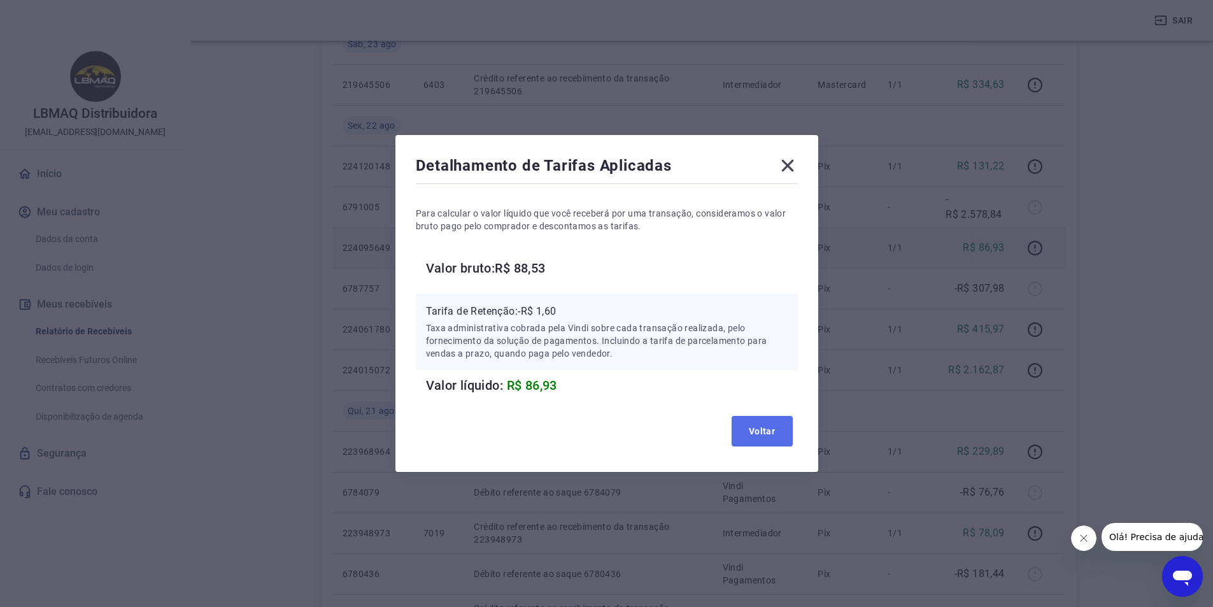
click at [767, 428] on button "Voltar" at bounding box center [762, 431] width 61 height 31
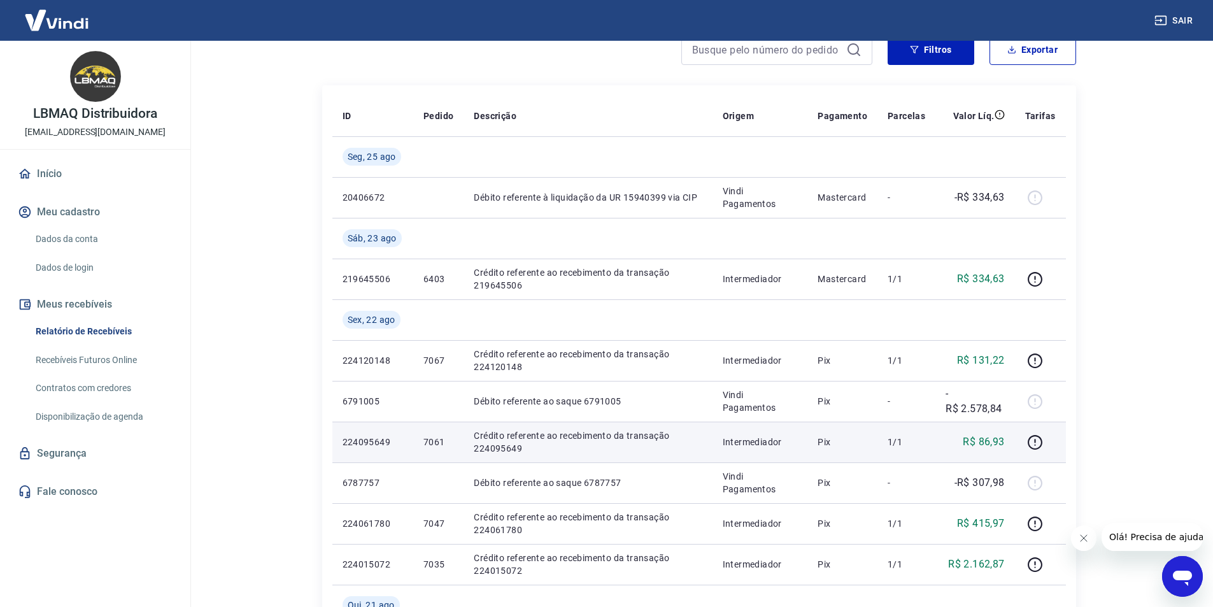
scroll to position [95, 0]
